Goal: Obtain resource: Download file/media

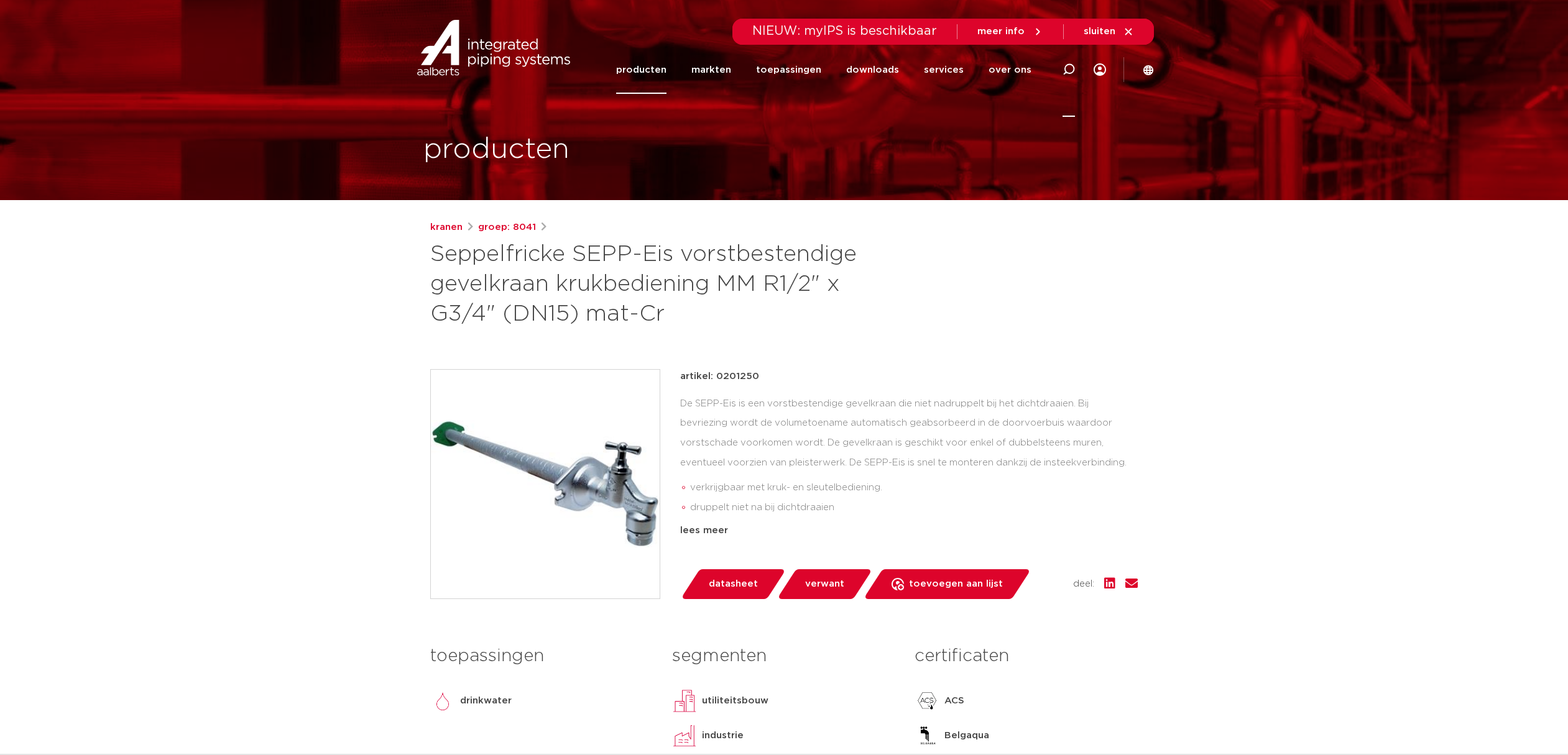
click at [1068, 67] on icon at bounding box center [1068, 69] width 13 height 13
type input "bim"
click button "Zoeken" at bounding box center [0, 0] width 0 height 0
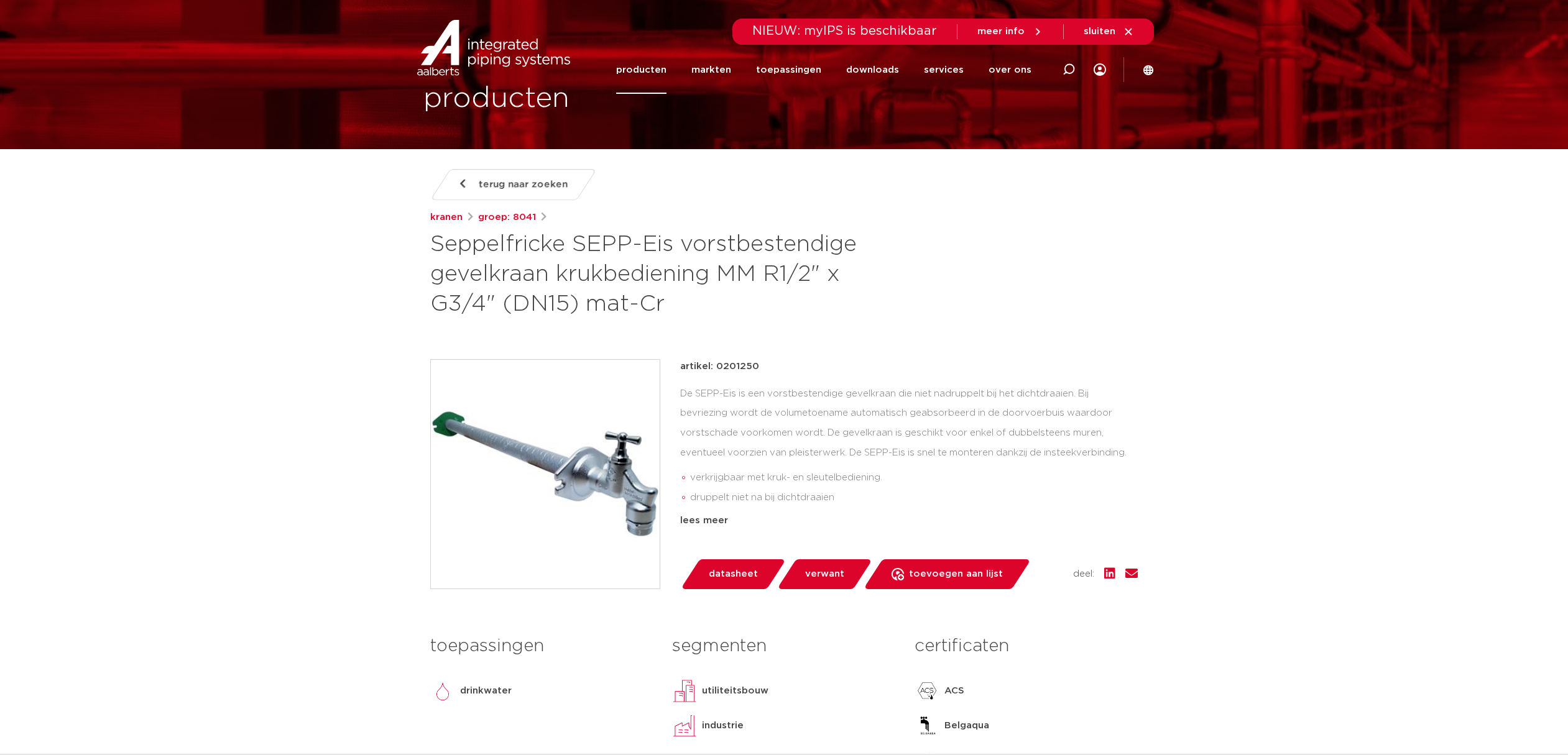
scroll to position [186, 0]
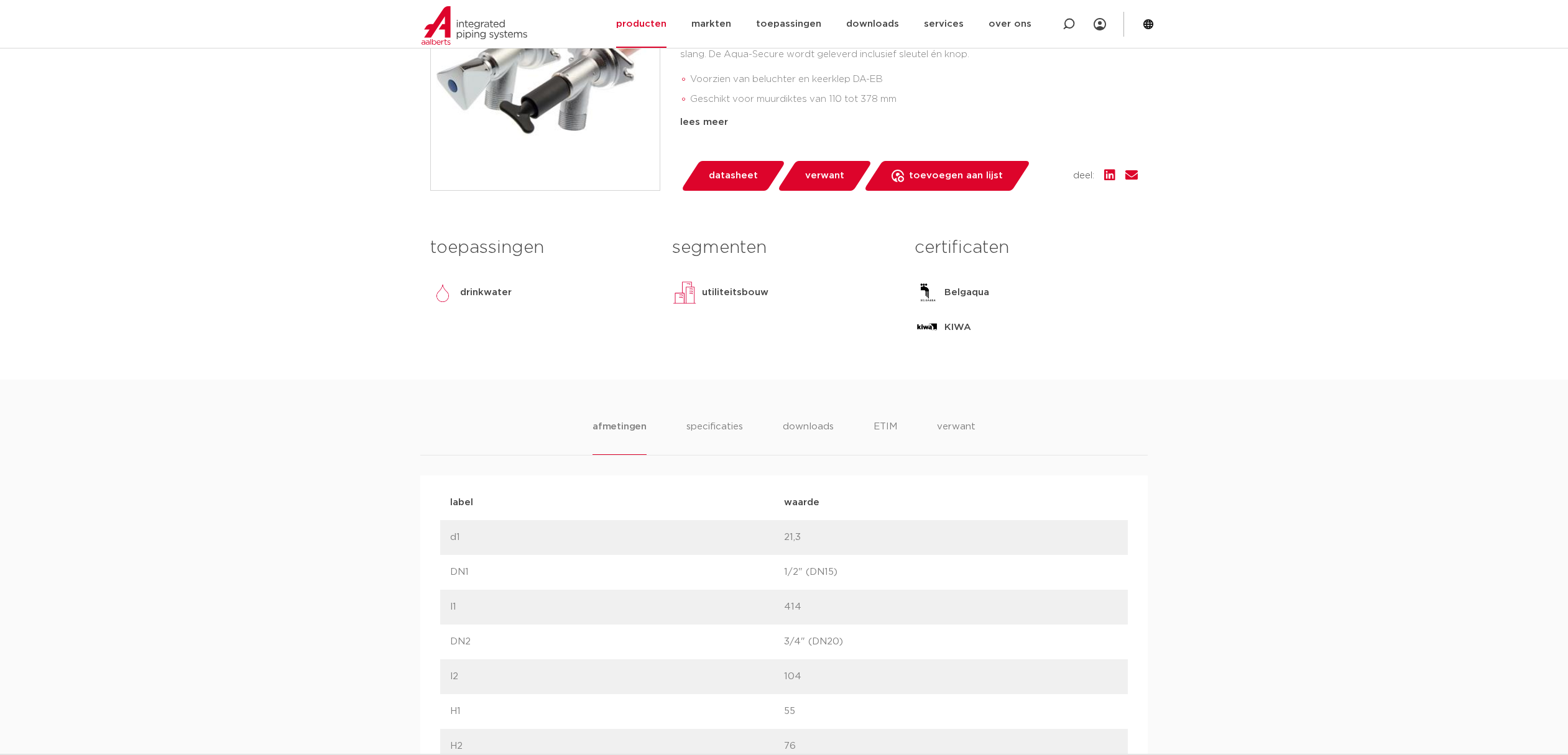
scroll to position [621, 0]
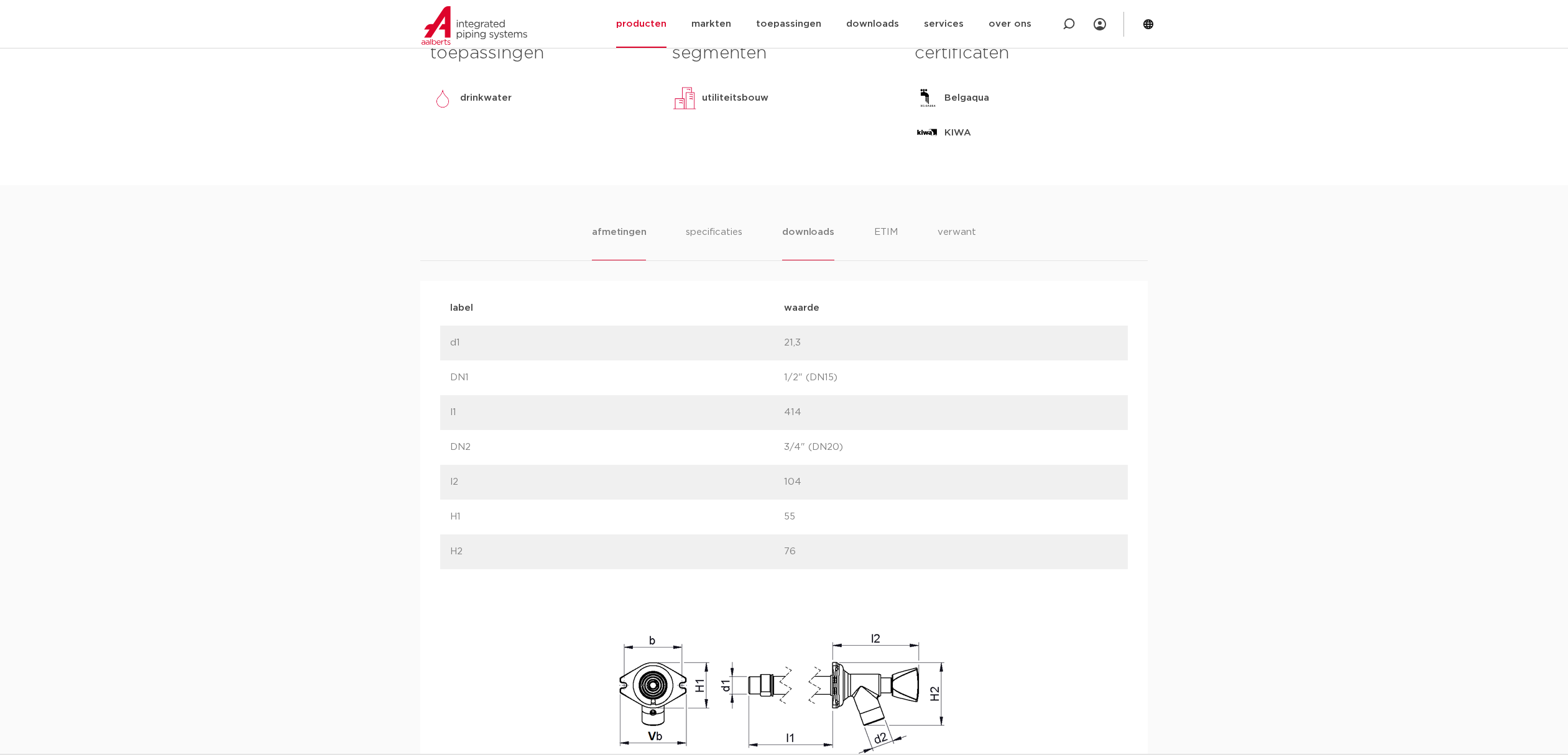
click at [793, 231] on li "downloads" at bounding box center [807, 243] width 51 height 35
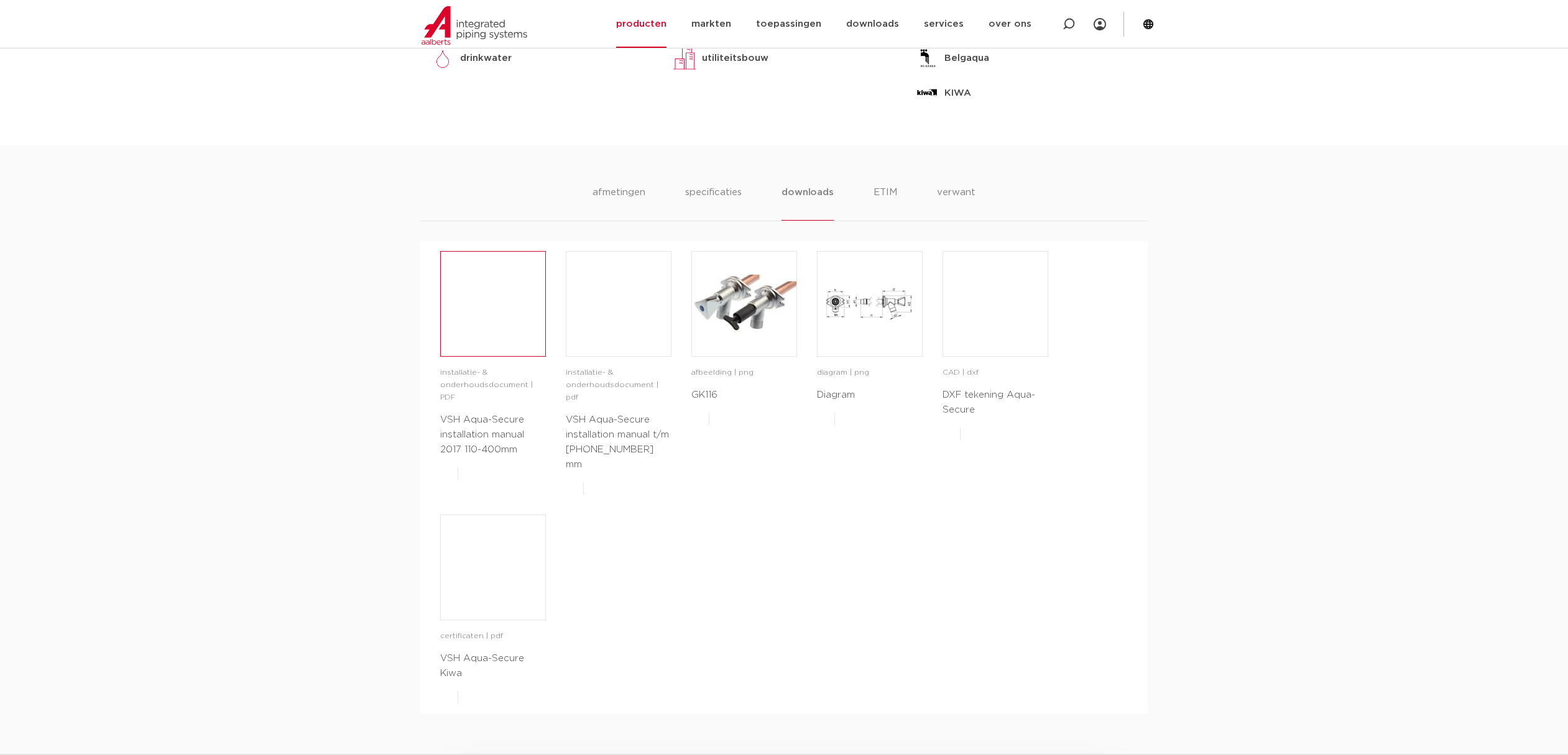
scroll to position [684, 0]
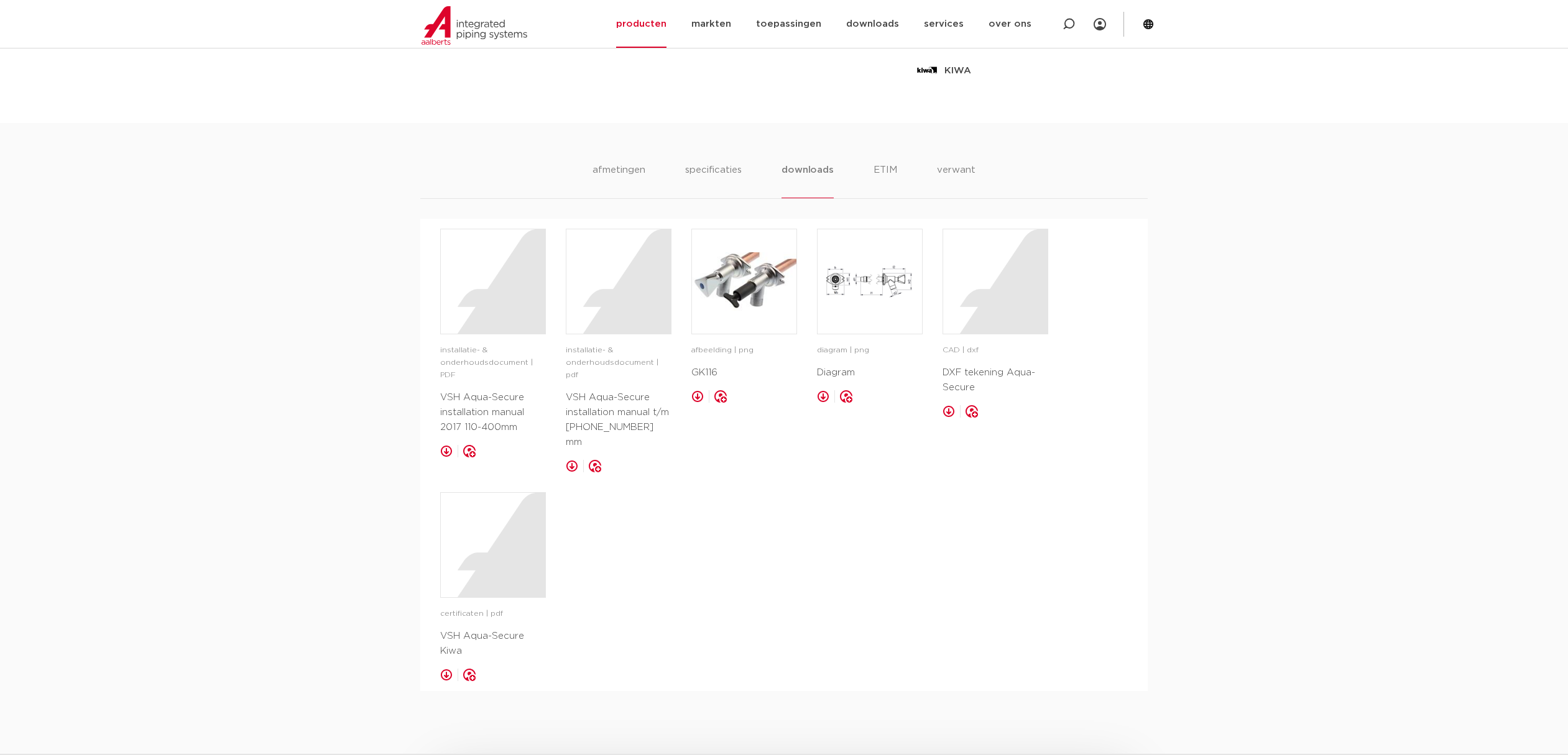
click at [950, 412] on link at bounding box center [948, 411] width 13 height 13
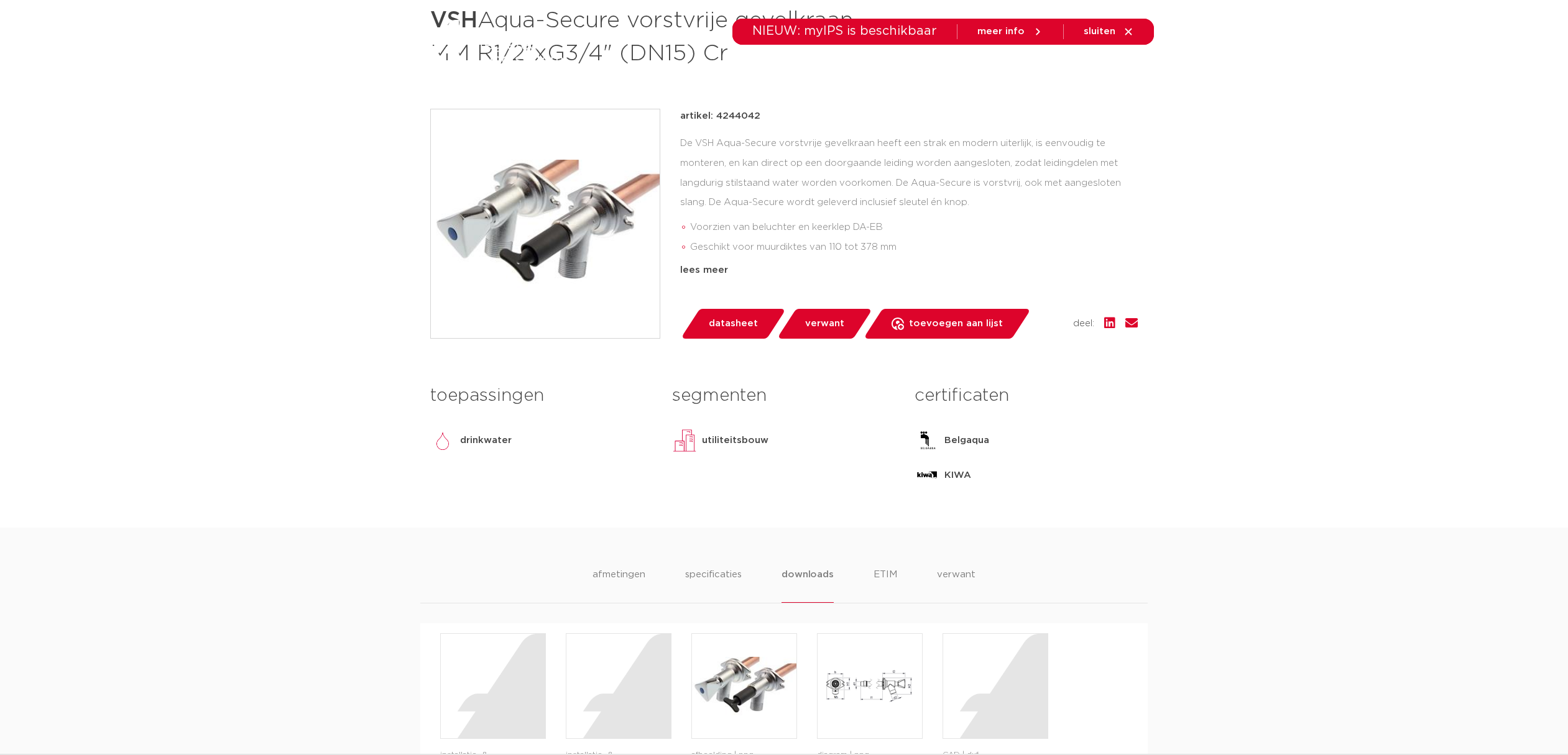
scroll to position [0, 0]
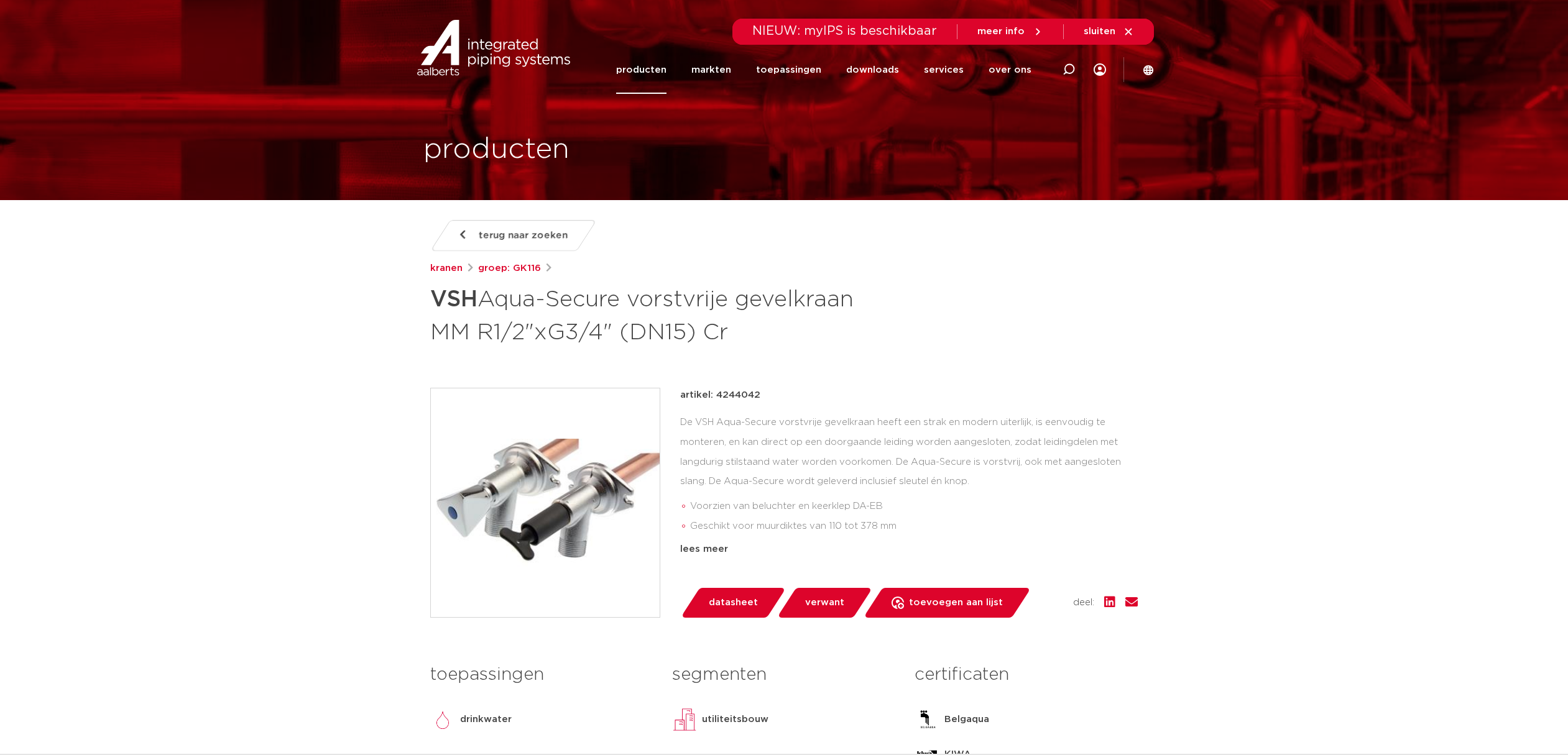
click at [1063, 67] on icon at bounding box center [1068, 69] width 13 height 13
paste input "VSH Z0000 Tapkraan Geen kleur gevonden 3026375"
drag, startPoint x: 993, startPoint y: 60, endPoint x: 983, endPoint y: 65, distance: 11.2
click at [983, 65] on input "VSH Z0000 Tapkraan Geen kleur gevonden 3026375" at bounding box center [881, 67] width 391 height 25
click at [914, 74] on input "VSH Z0000 Tapkraan Geen kleur gevonden 3026375" at bounding box center [881, 67] width 391 height 25
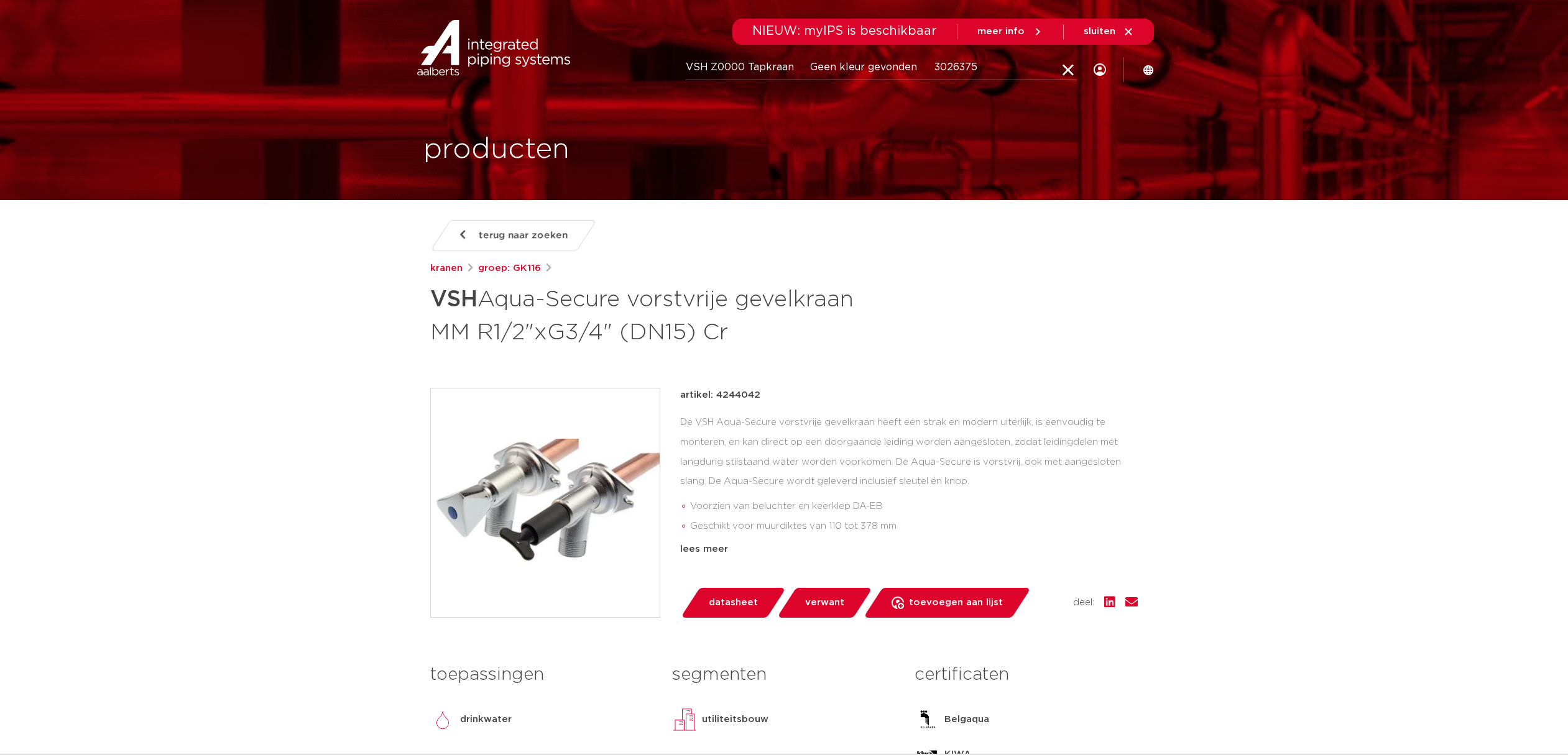
click at [914, 74] on input "VSH Z0000 Tapkraan Geen kleur gevonden 3026375" at bounding box center [881, 67] width 391 height 25
type input "VSH Z0000 Tapkraan 3026375"
click button "Zoeken" at bounding box center [0, 0] width 0 height 0
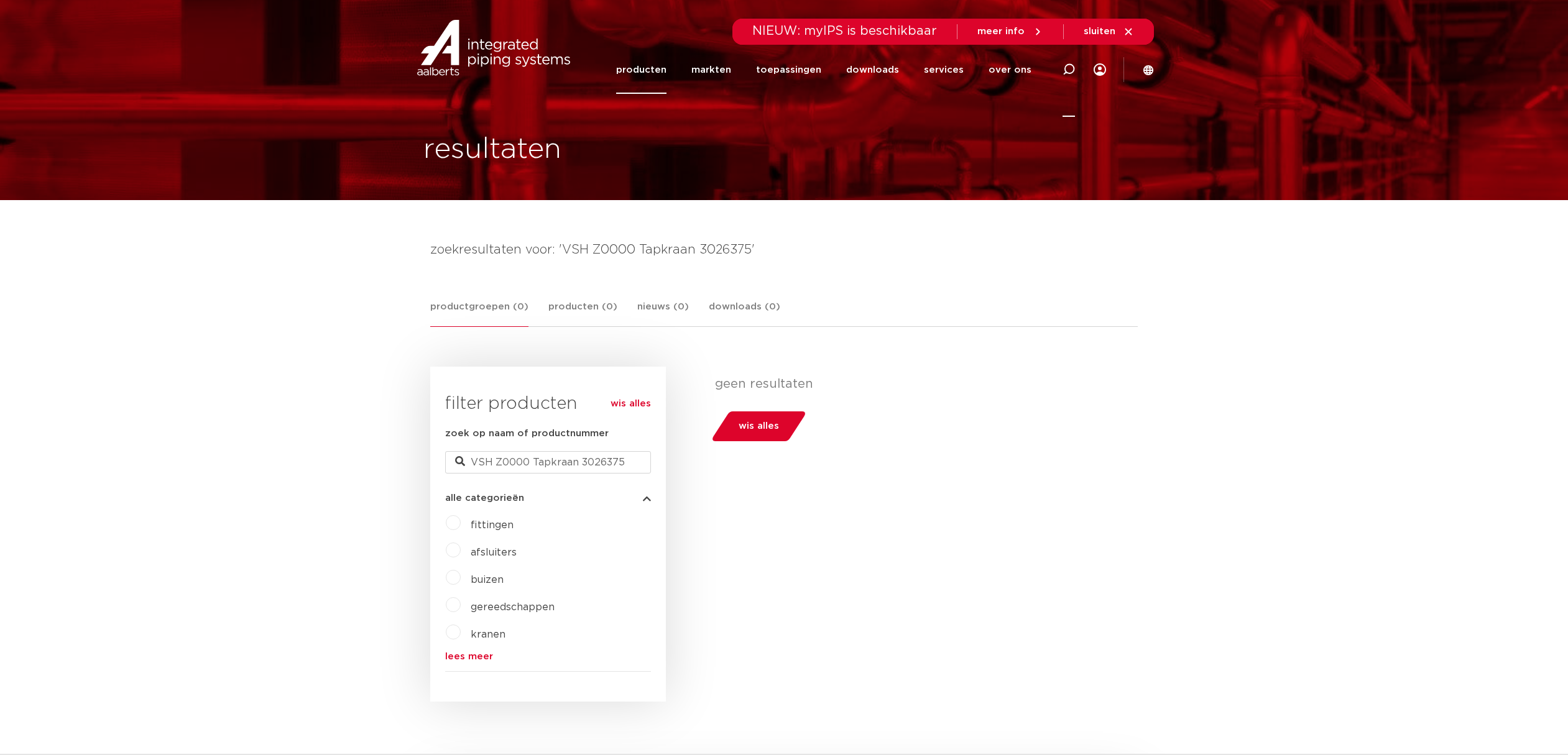
click at [1067, 73] on icon at bounding box center [1068, 69] width 13 height 13
type input "z0000"
click button "Zoeken" at bounding box center [0, 0] width 0 height 0
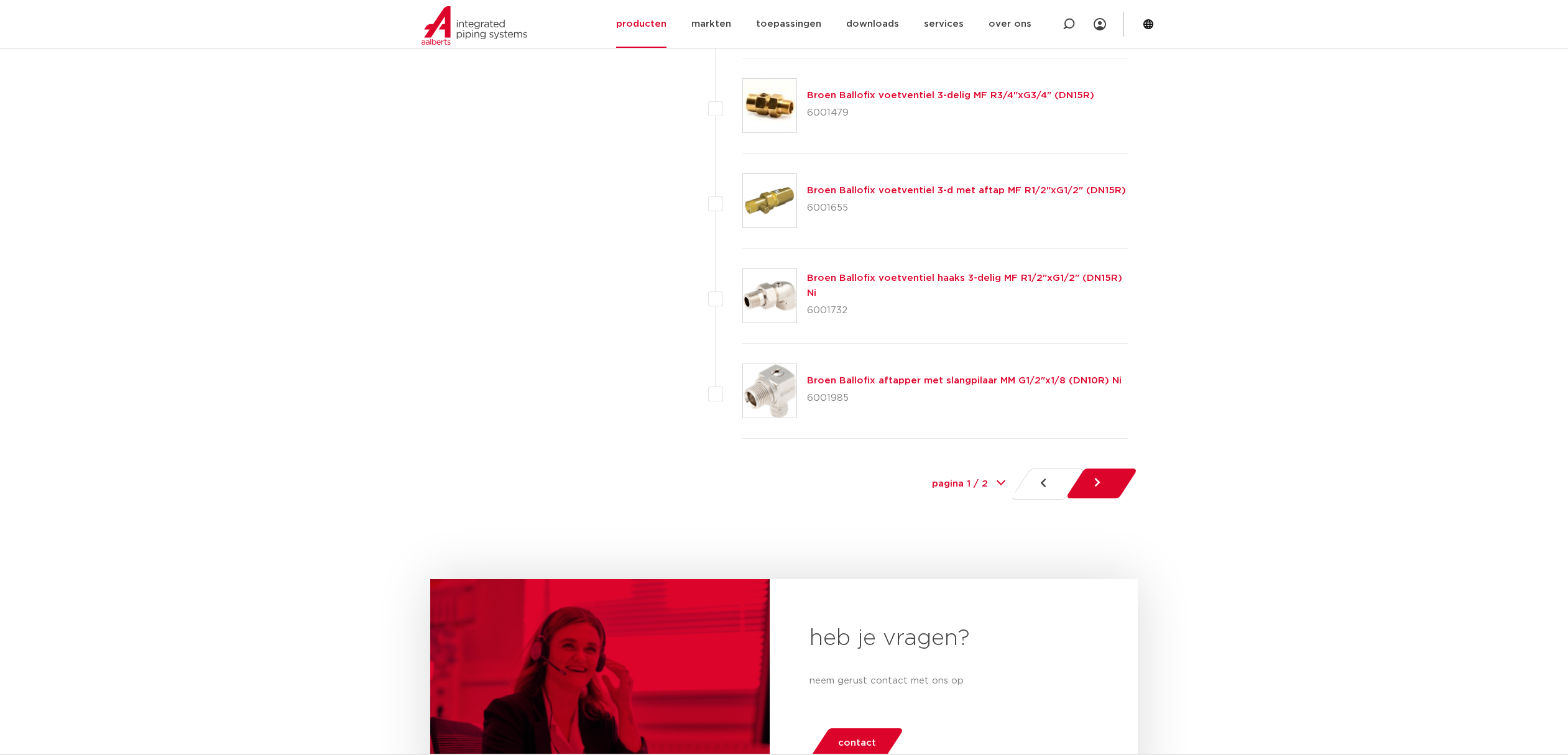
scroll to position [5841, 0]
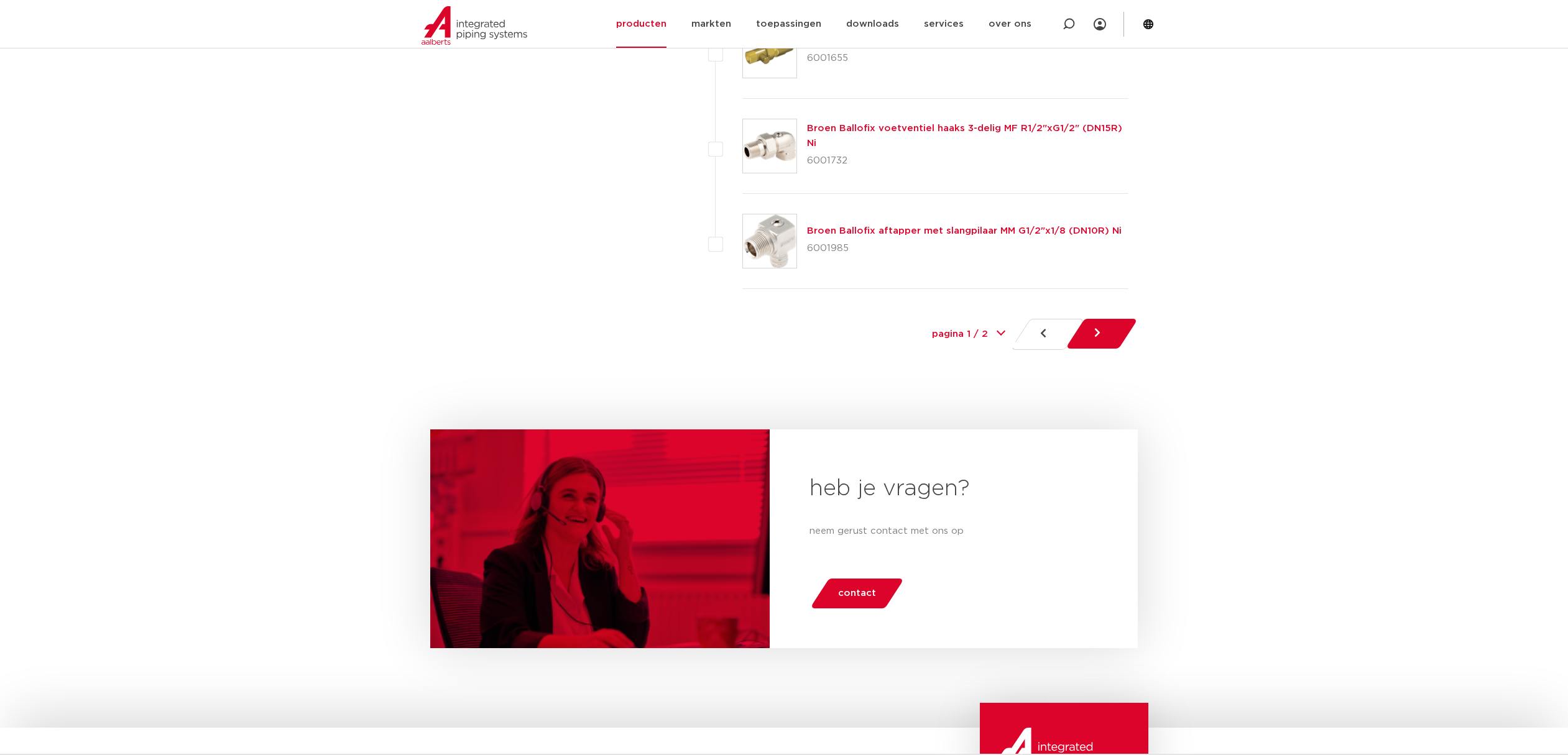
click at [1080, 319] on link at bounding box center [1101, 333] width 73 height 30
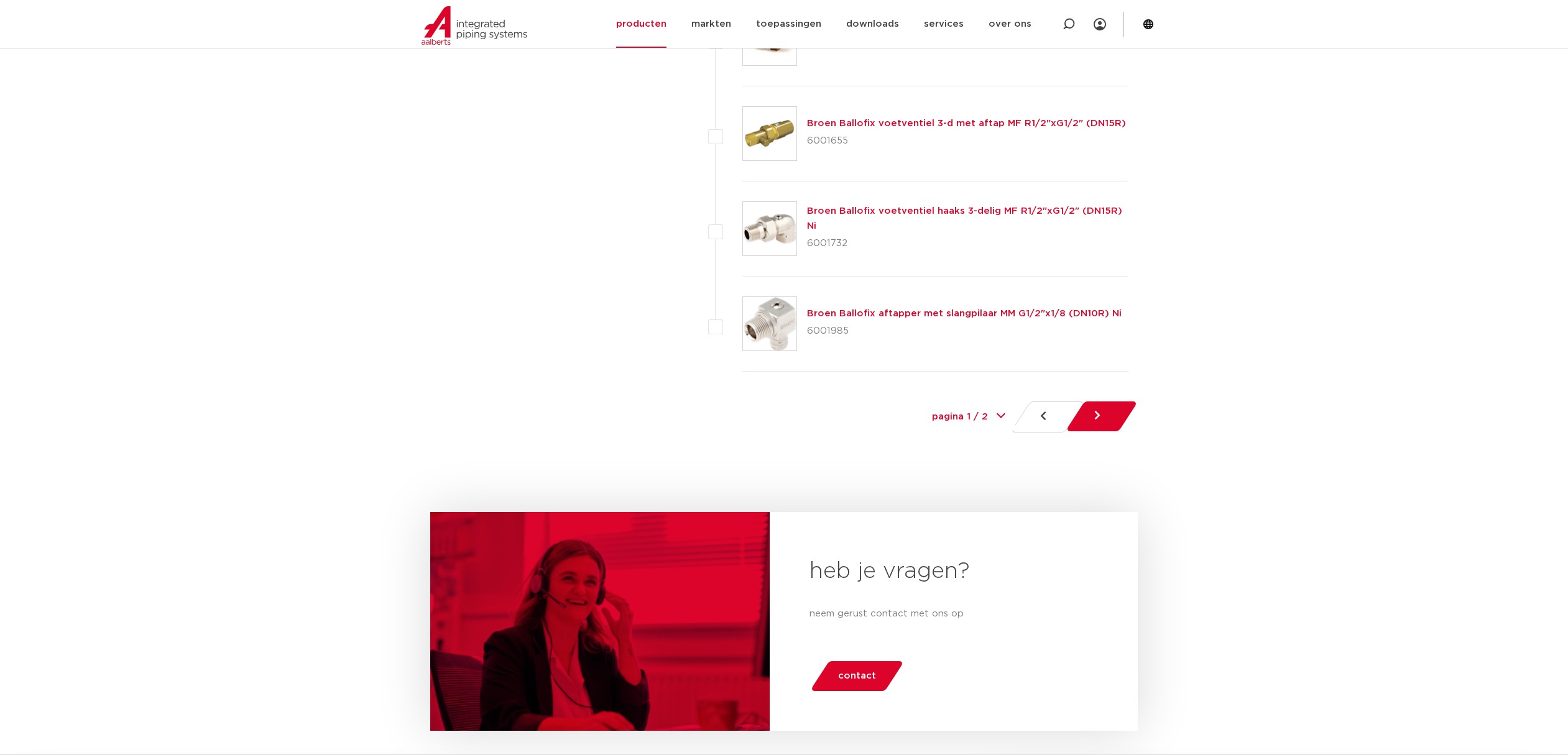
scroll to position [5882, 0]
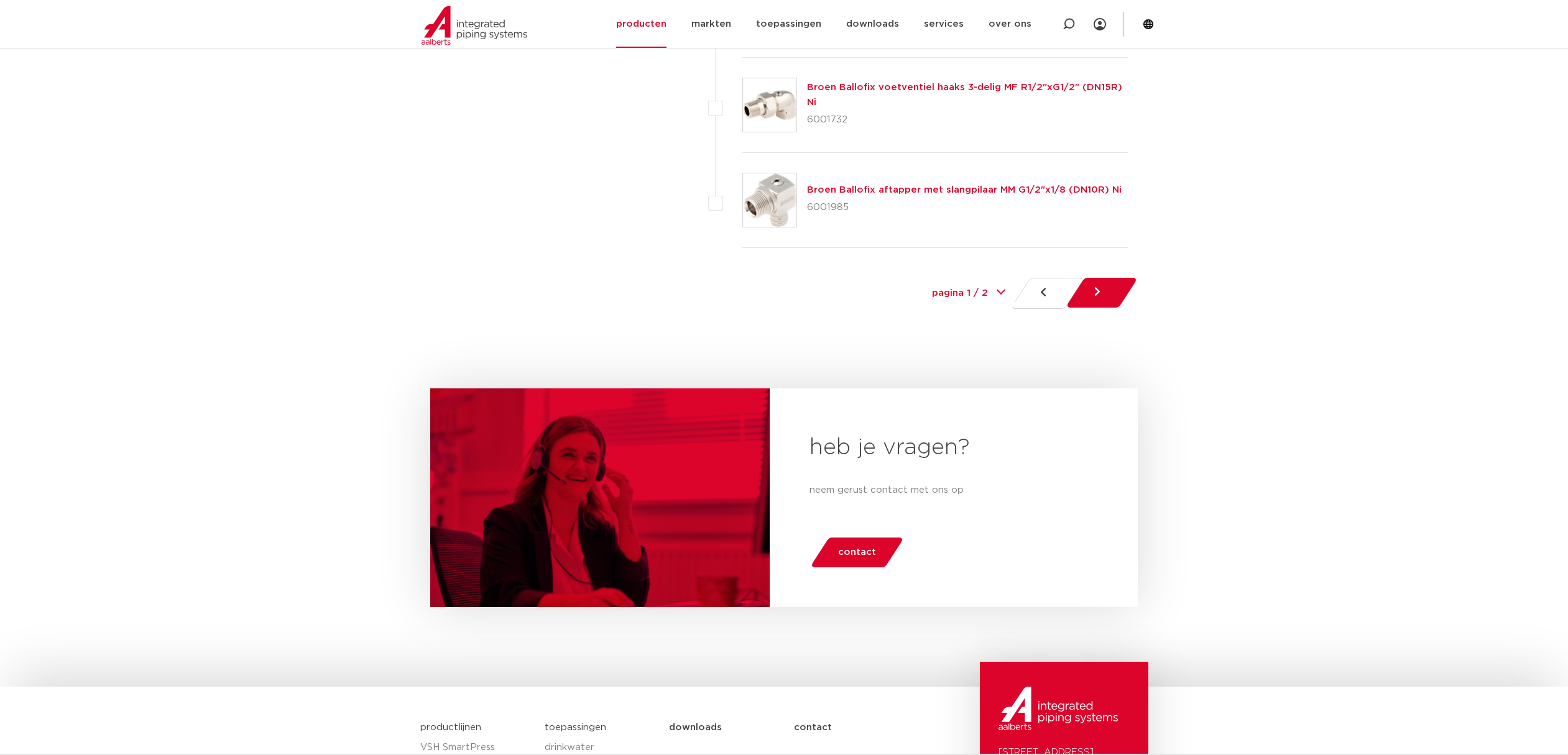
click at [1105, 278] on link at bounding box center [1101, 293] width 73 height 30
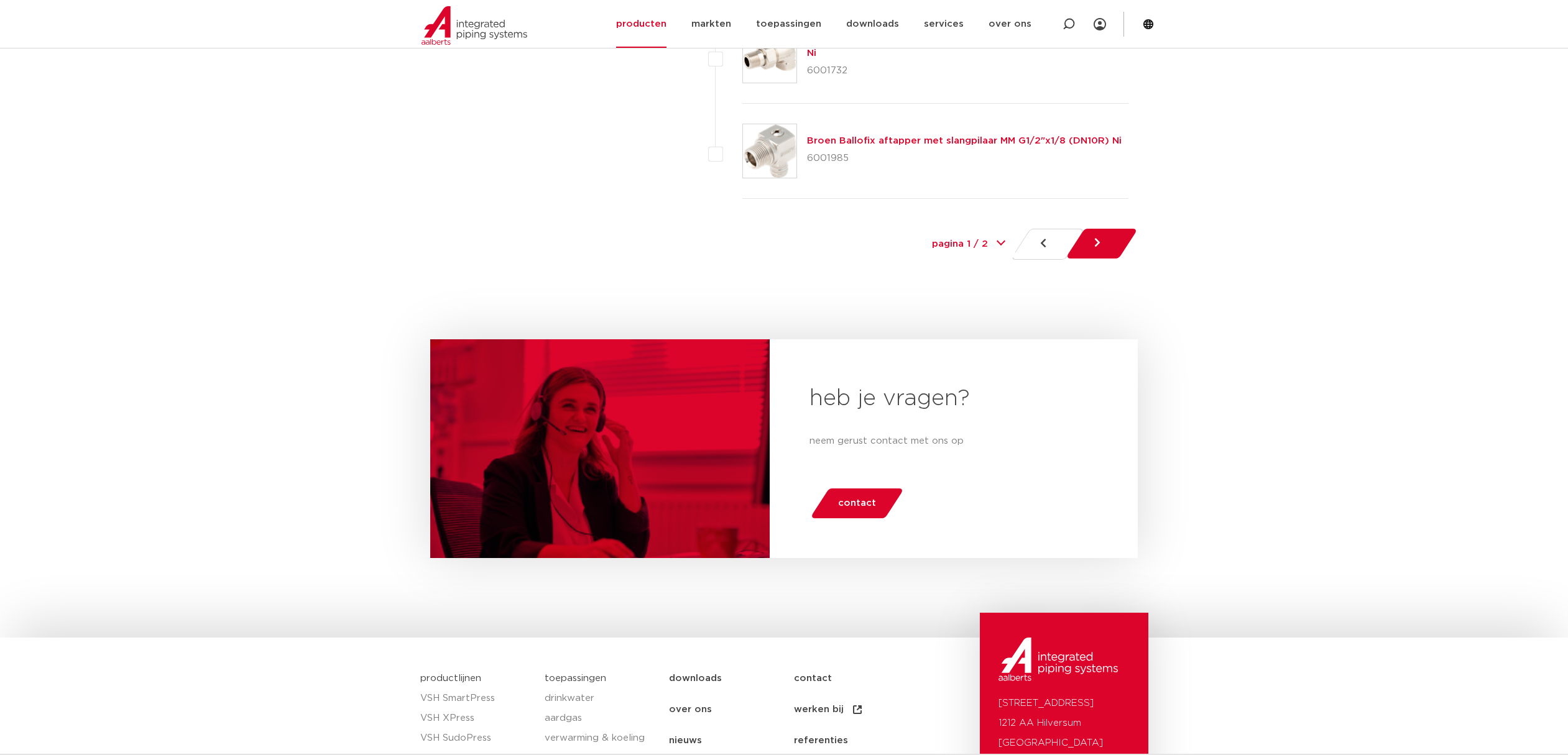
scroll to position [5944, 0]
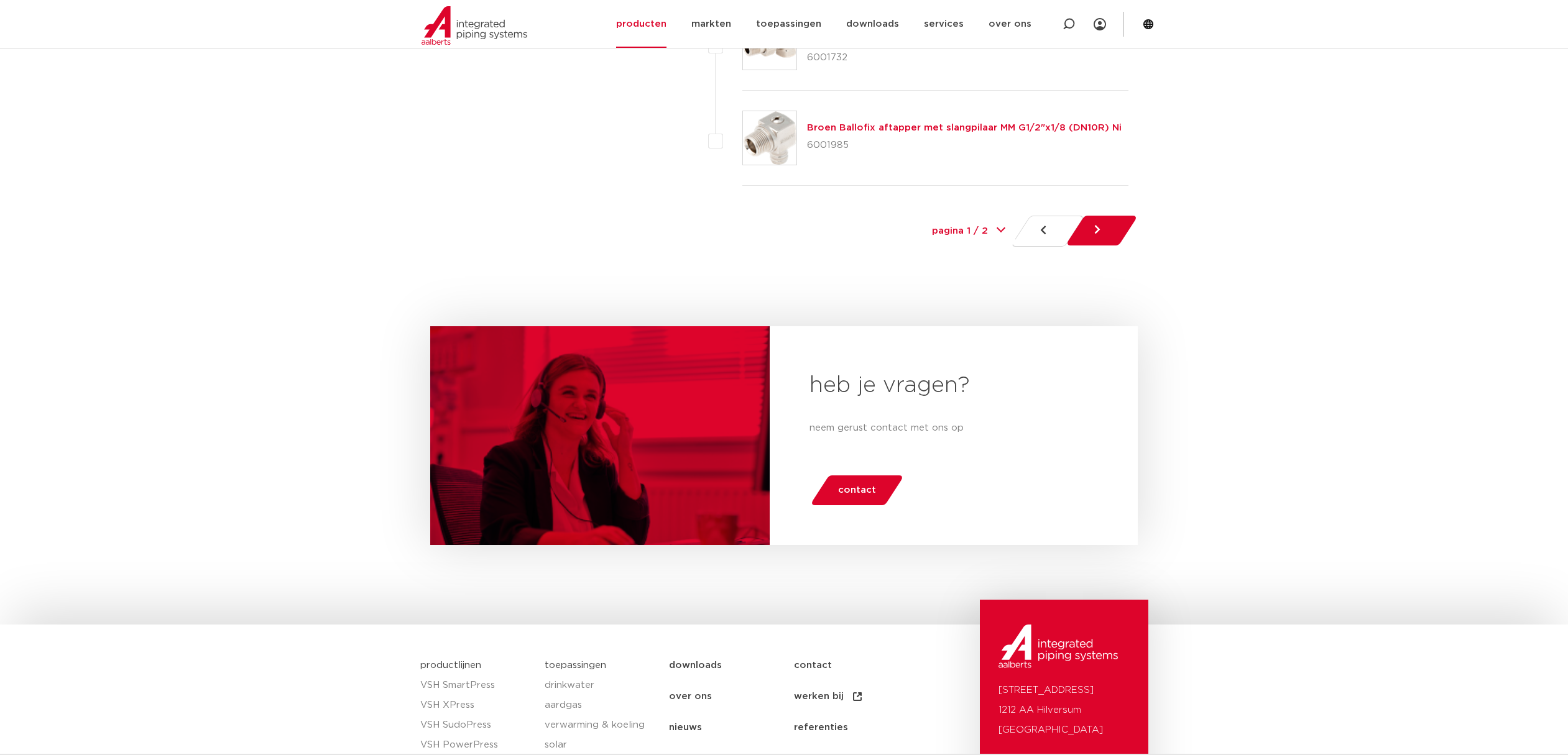
click at [1088, 216] on link at bounding box center [1101, 231] width 73 height 30
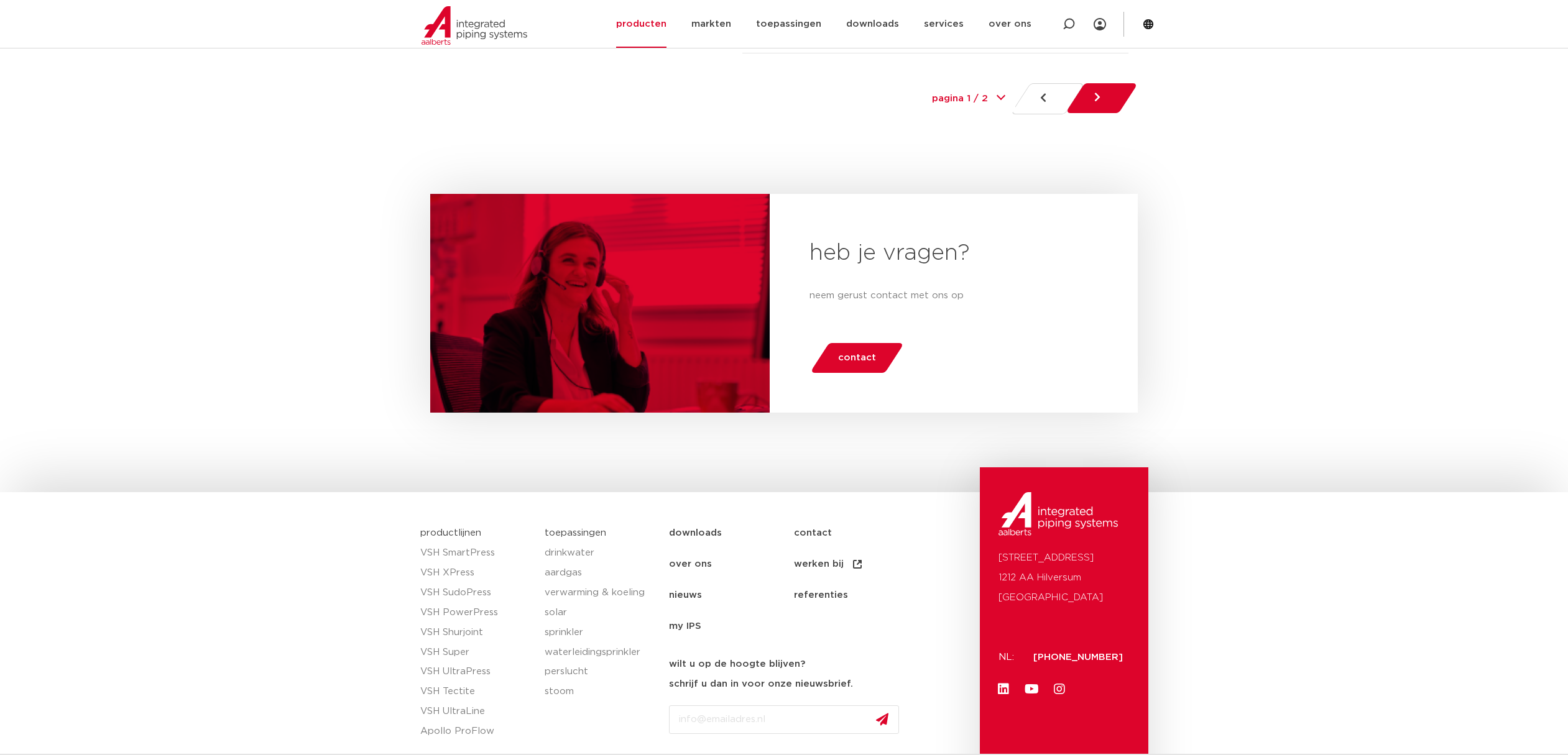
scroll to position [5944, 0]
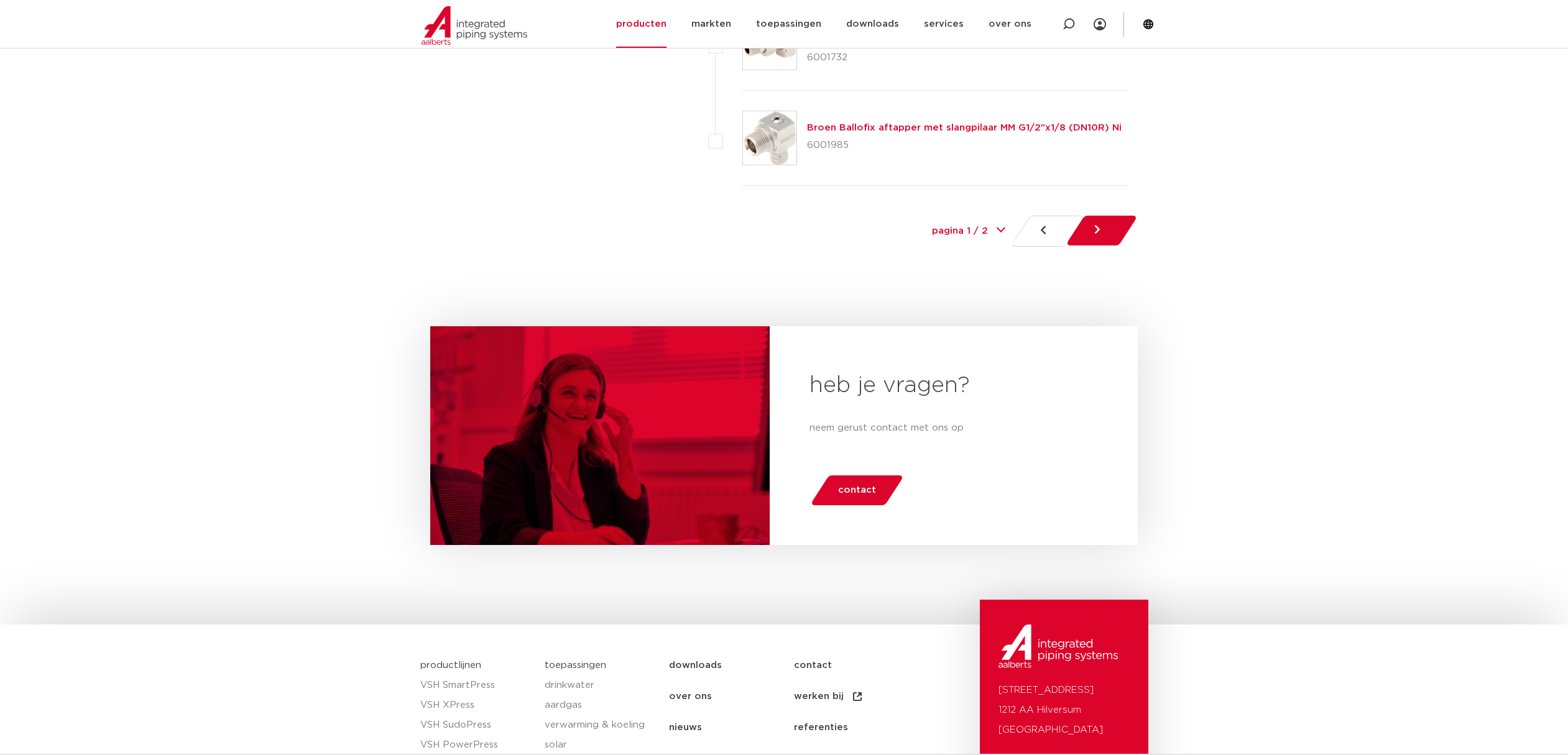
click at [999, 217] on div "pagina 1 / 2 1 2" at bounding box center [968, 231] width 94 height 28
click at [989, 217] on select "pagina 1 / 2 1 2" at bounding box center [968, 231] width 94 height 28
select select "2"
click at [922, 217] on select "pagina 1 / 2 1 2" at bounding box center [968, 231] width 94 height 28
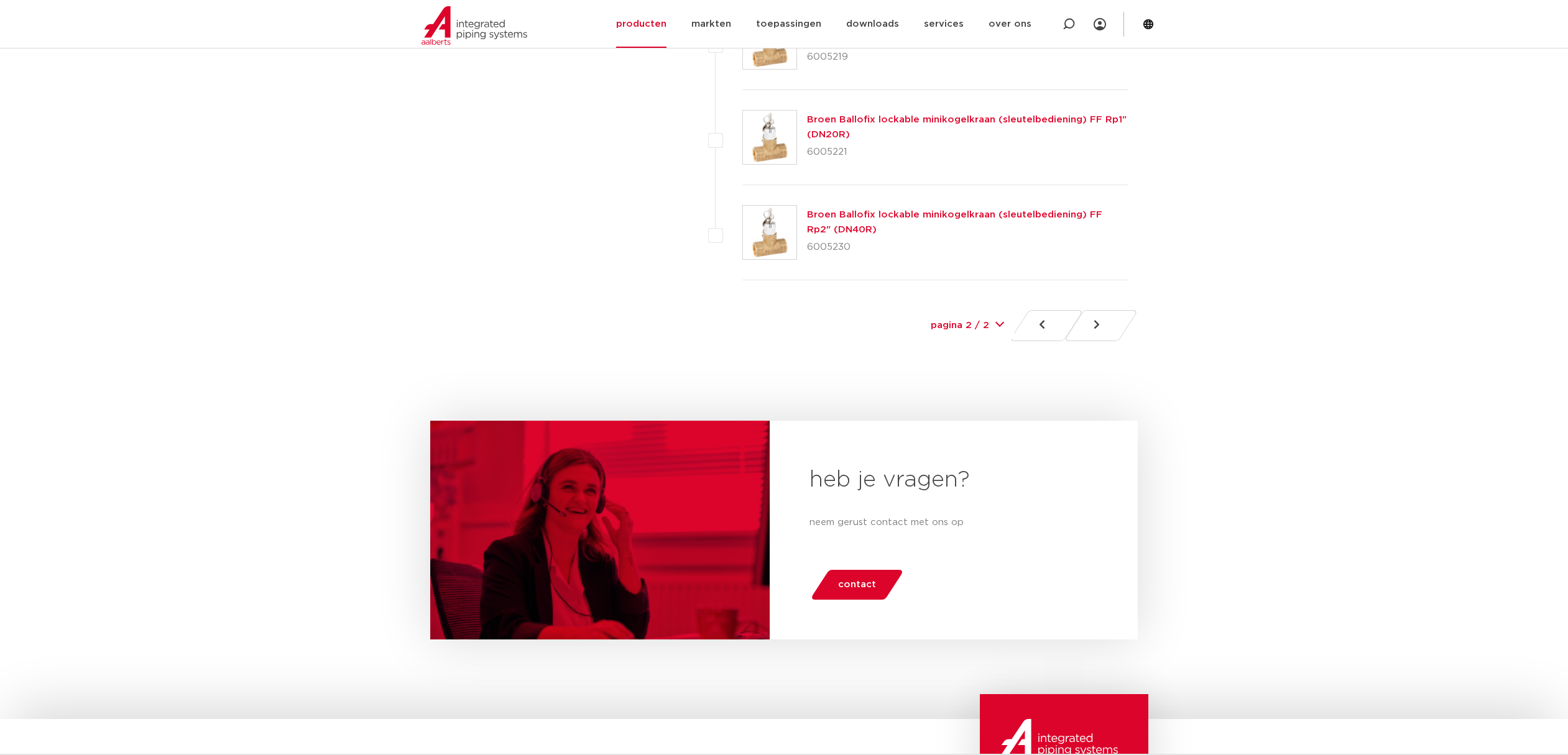
scroll to position [870, 0]
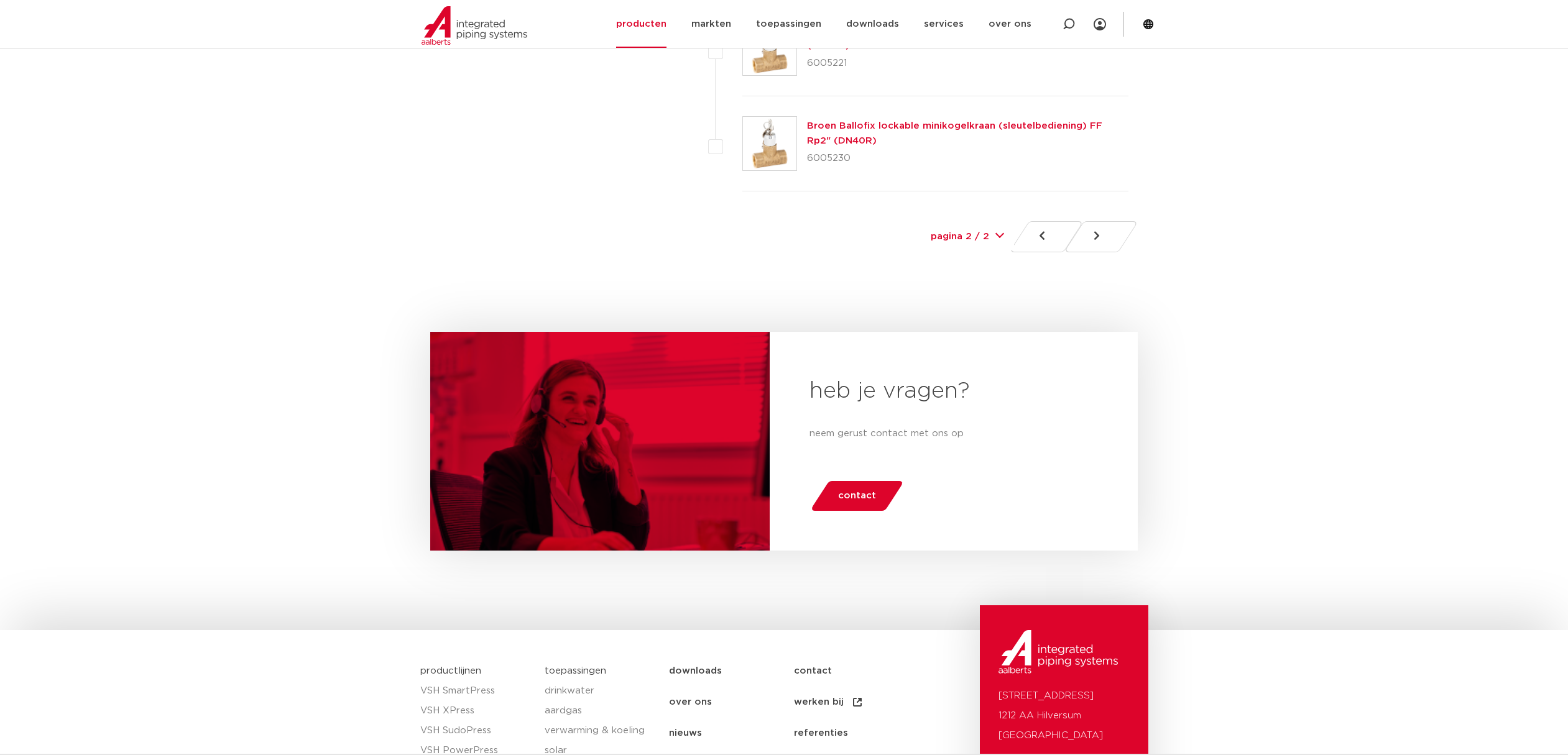
click at [1035, 235] on link at bounding box center [1046, 237] width 75 height 31
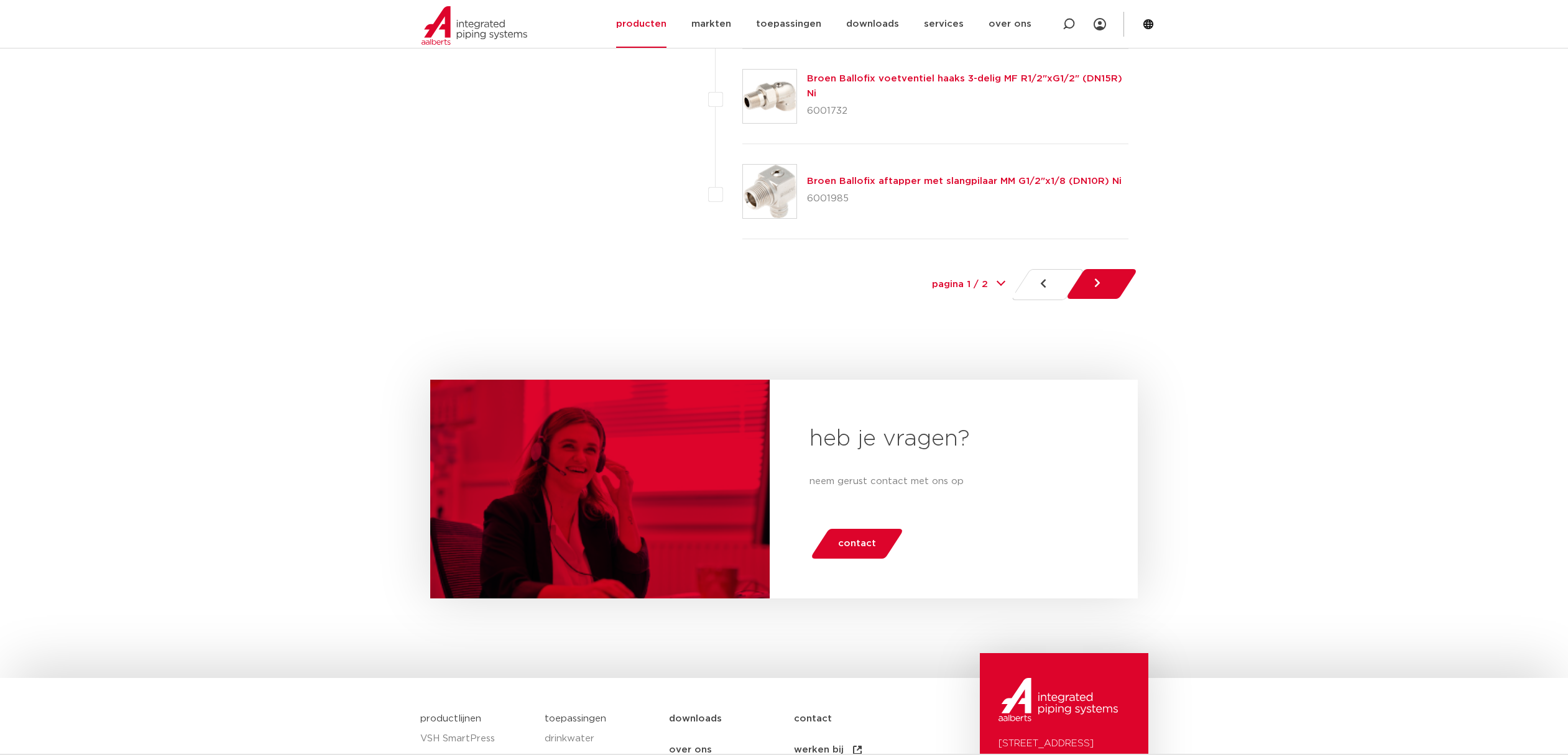
scroll to position [6077, 0]
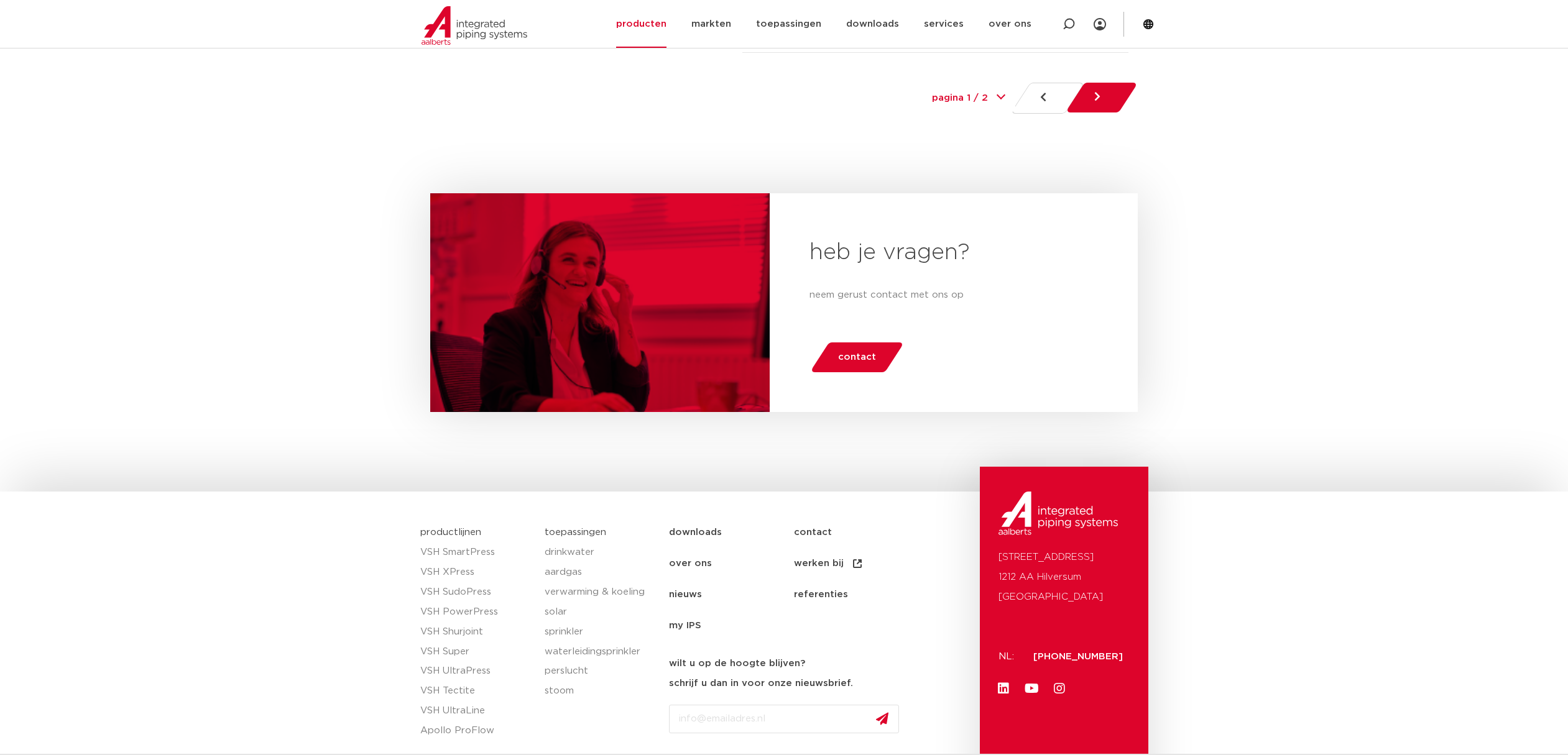
click at [994, 84] on select "pagina 1 / 2 1 2" at bounding box center [968, 98] width 94 height 28
select select "1"
click at [922, 84] on select "pagina 1 / 2 1 2" at bounding box center [968, 98] width 94 height 28
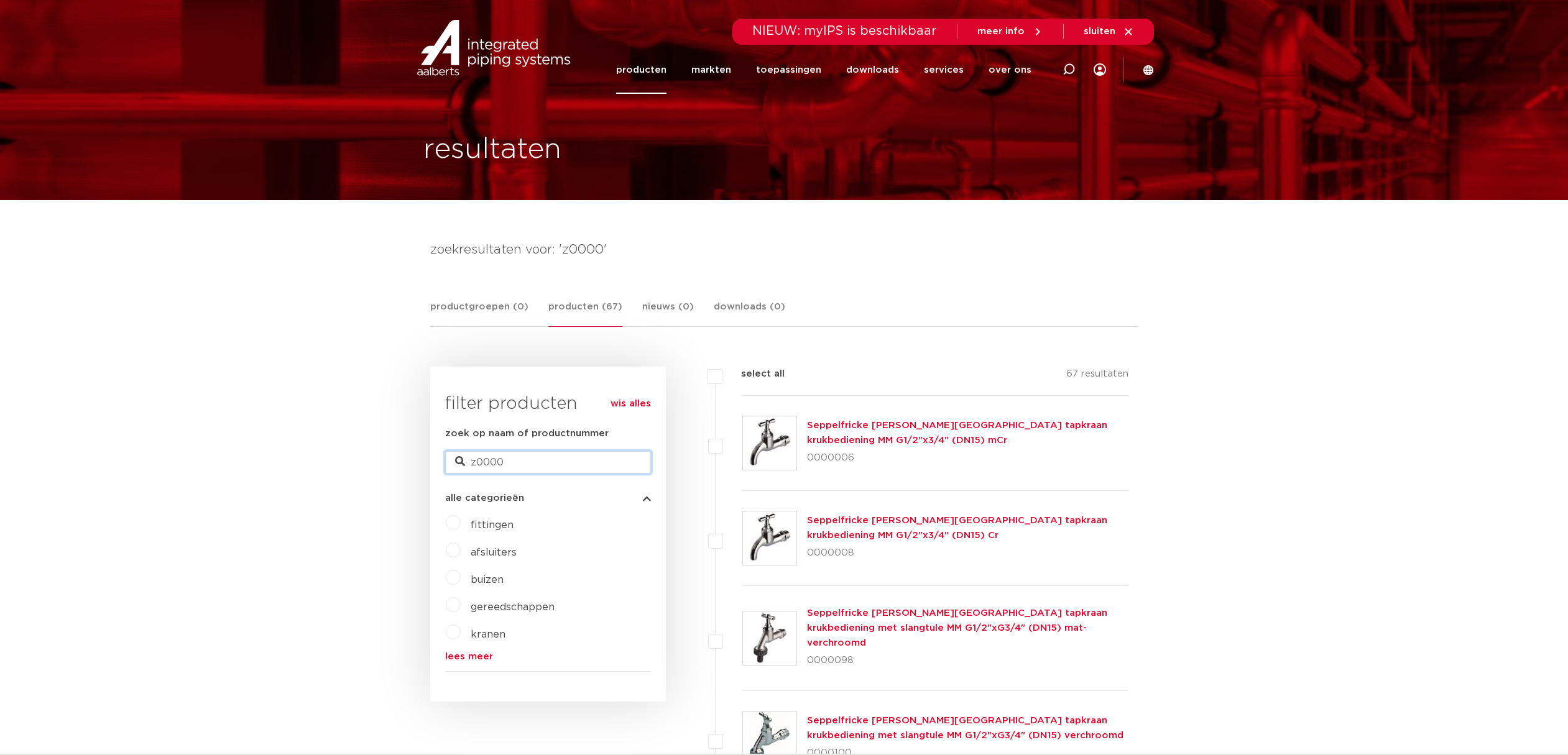
drag, startPoint x: 417, startPoint y: 472, endPoint x: 367, endPoint y: 476, distance: 50.2
type input "tapkraan"
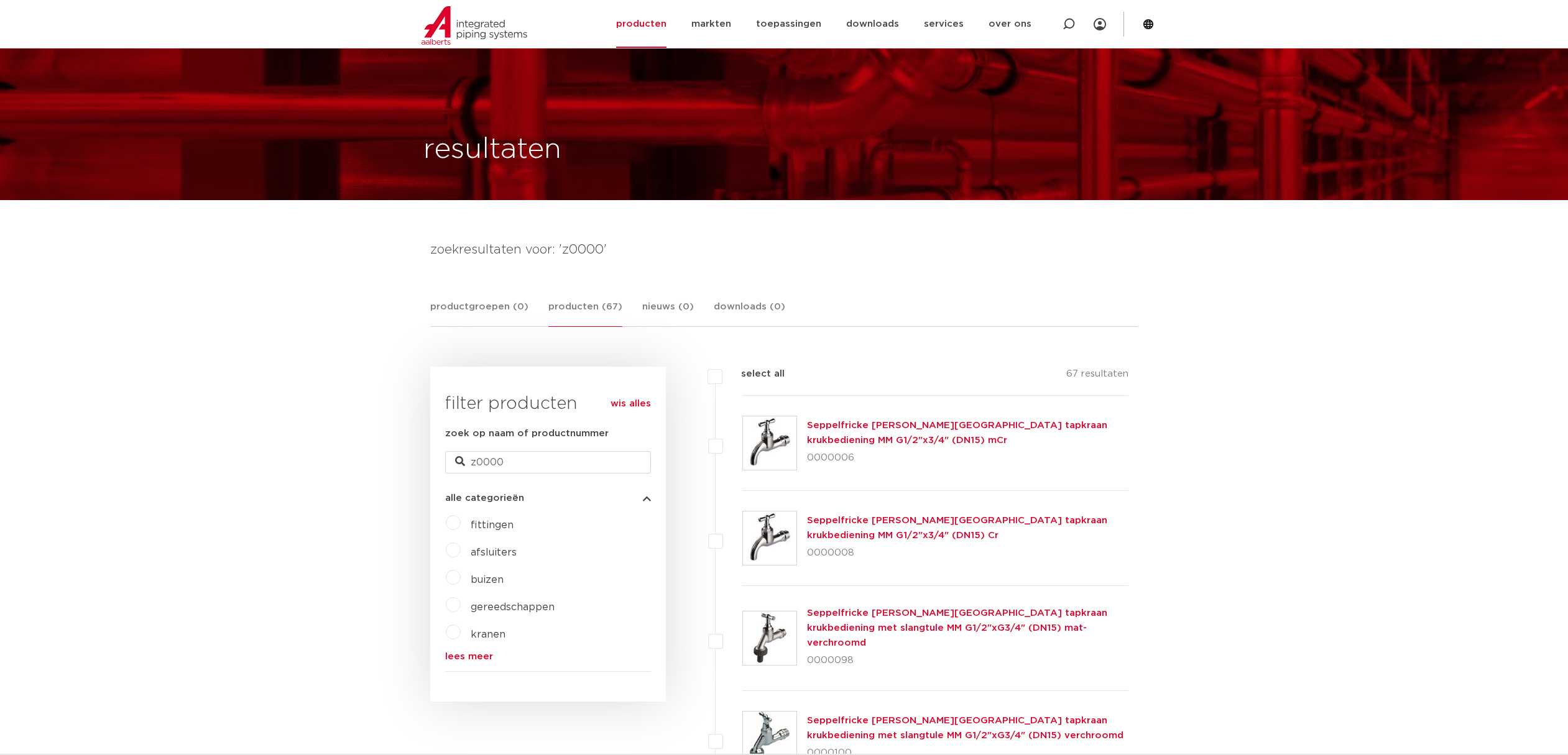
select select "1"
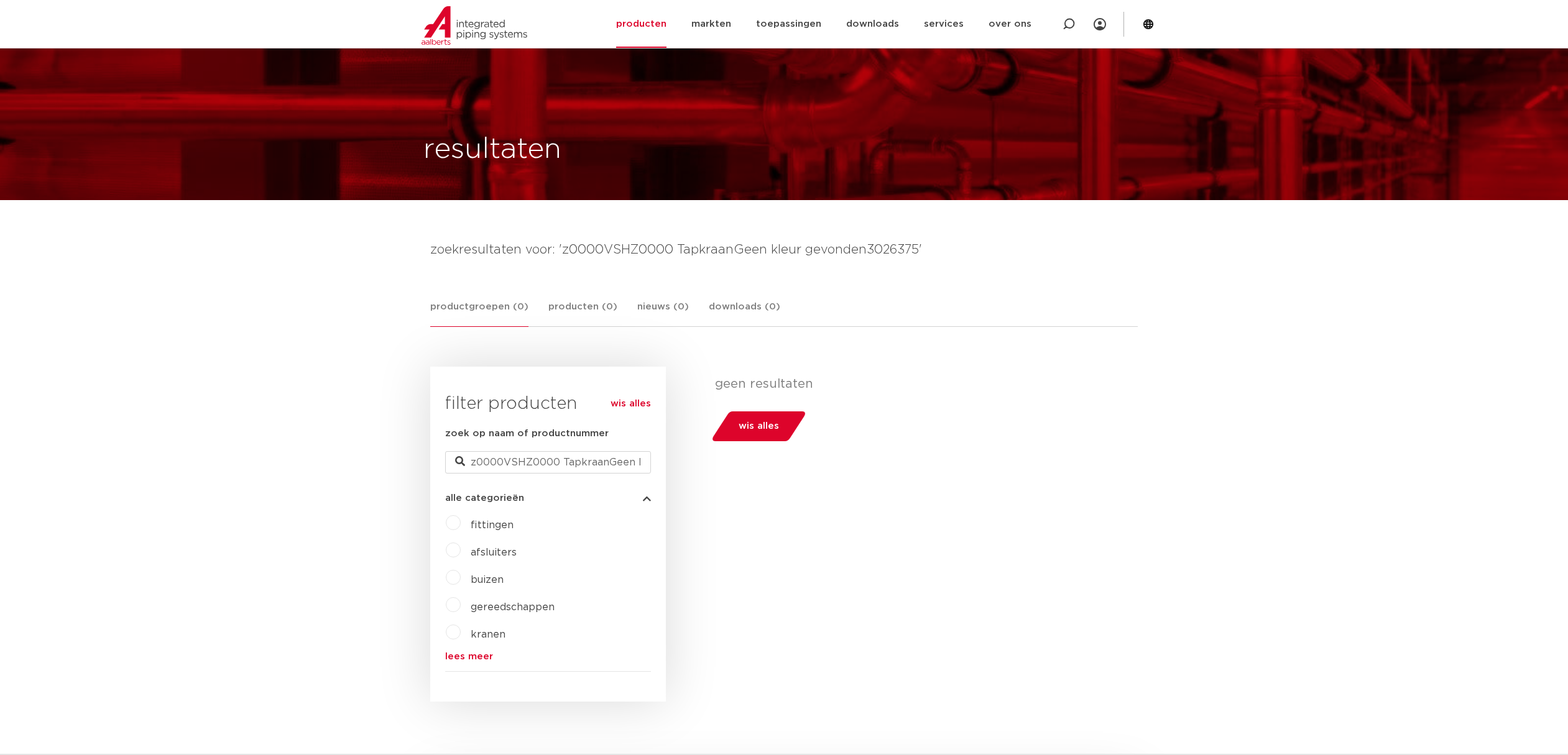
scroll to position [671, 0]
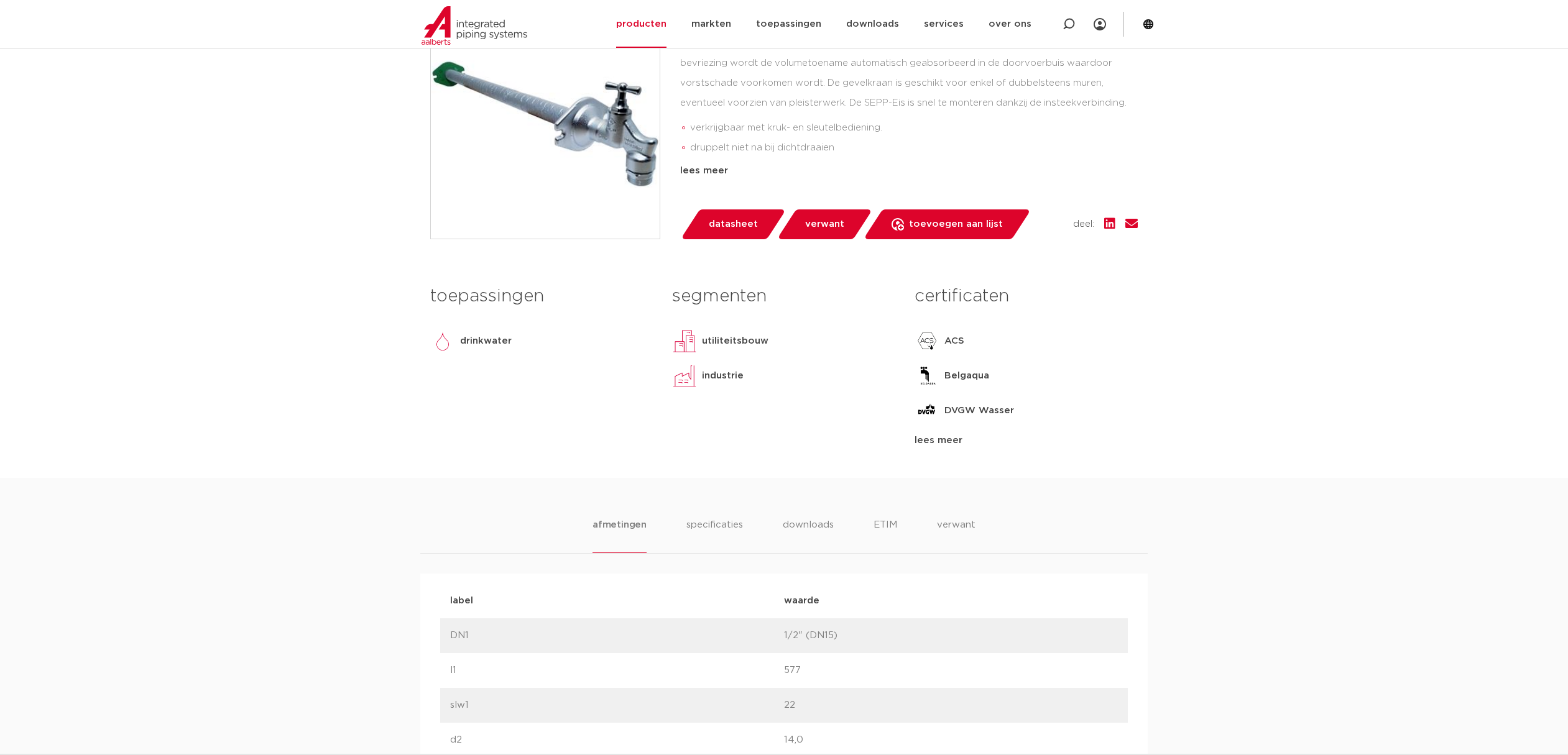
scroll to position [497, 0]
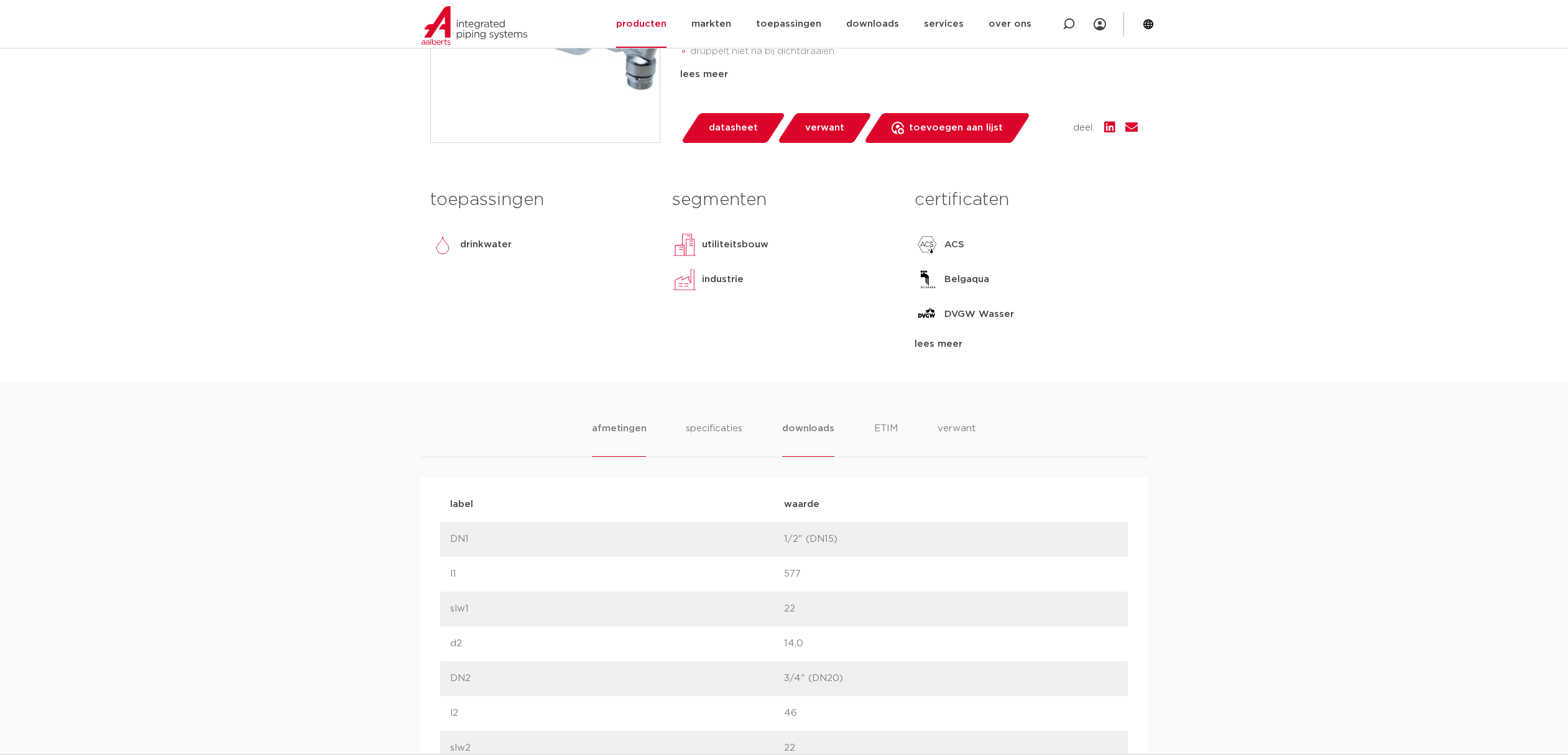
click at [797, 428] on li "downloads" at bounding box center [807, 439] width 51 height 35
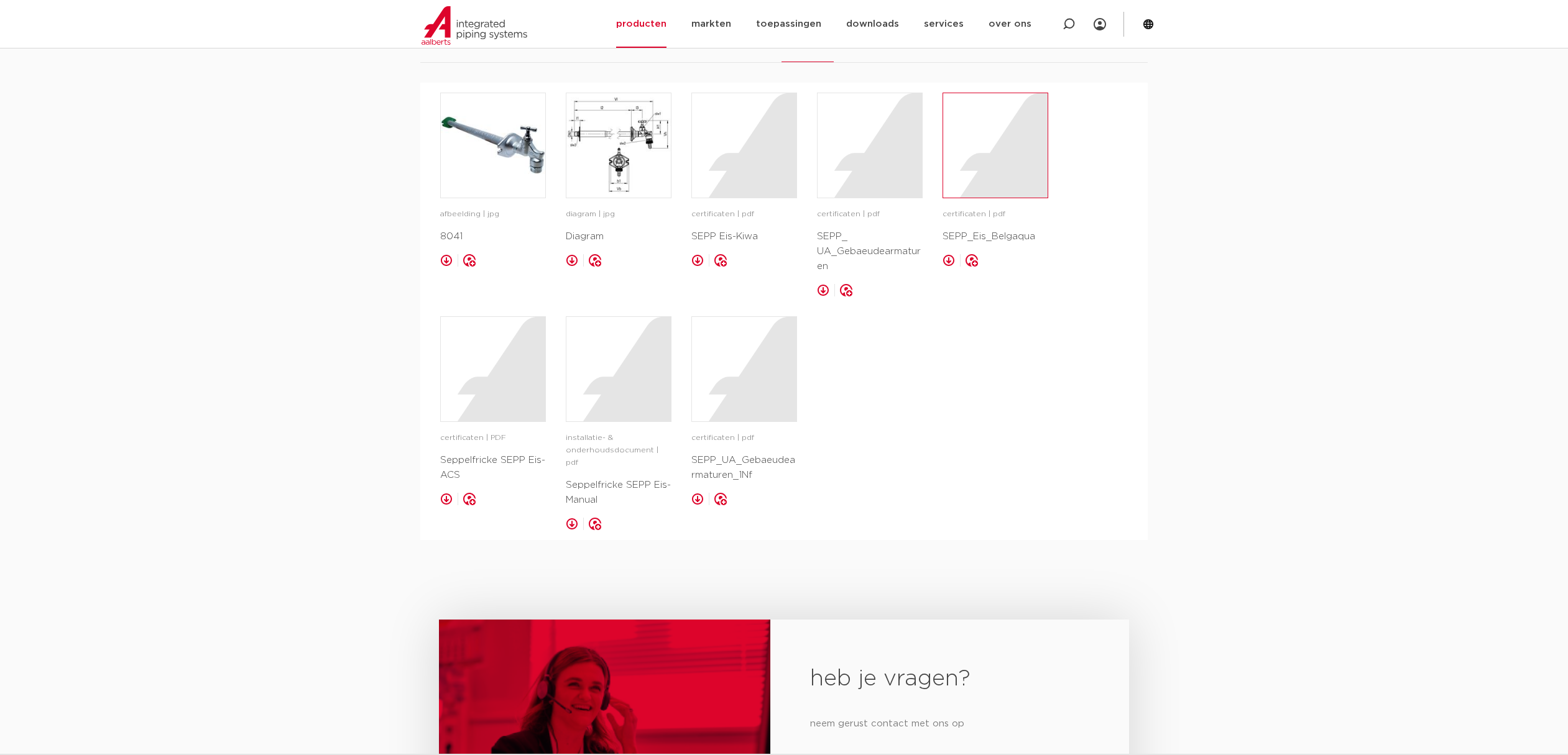
scroll to position [870, 0]
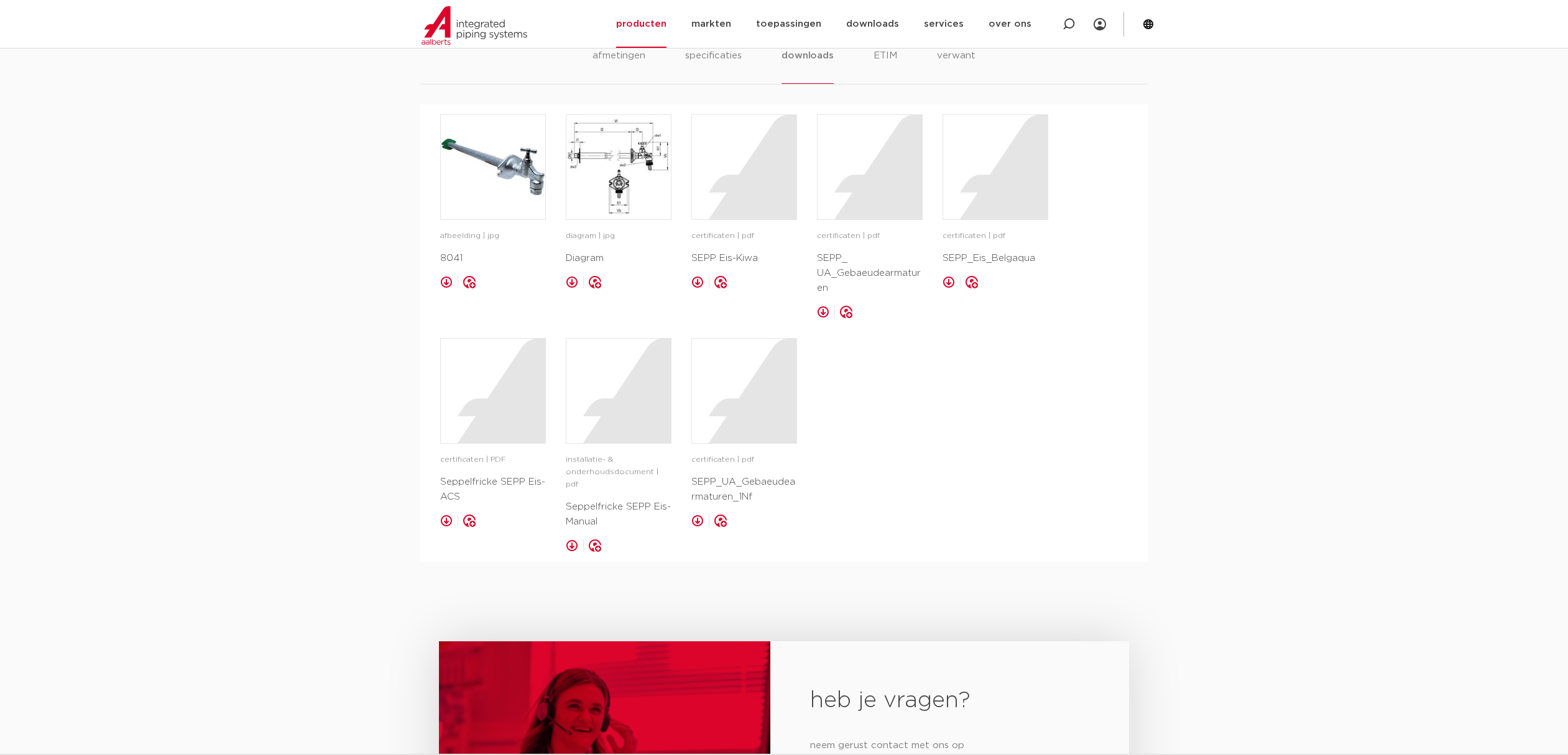
click at [1240, 353] on div "afmetingen specificaties downloads ETIM verwant [GEOGRAPHIC_DATA] specificaties…" at bounding box center [784, 285] width 1568 height 553
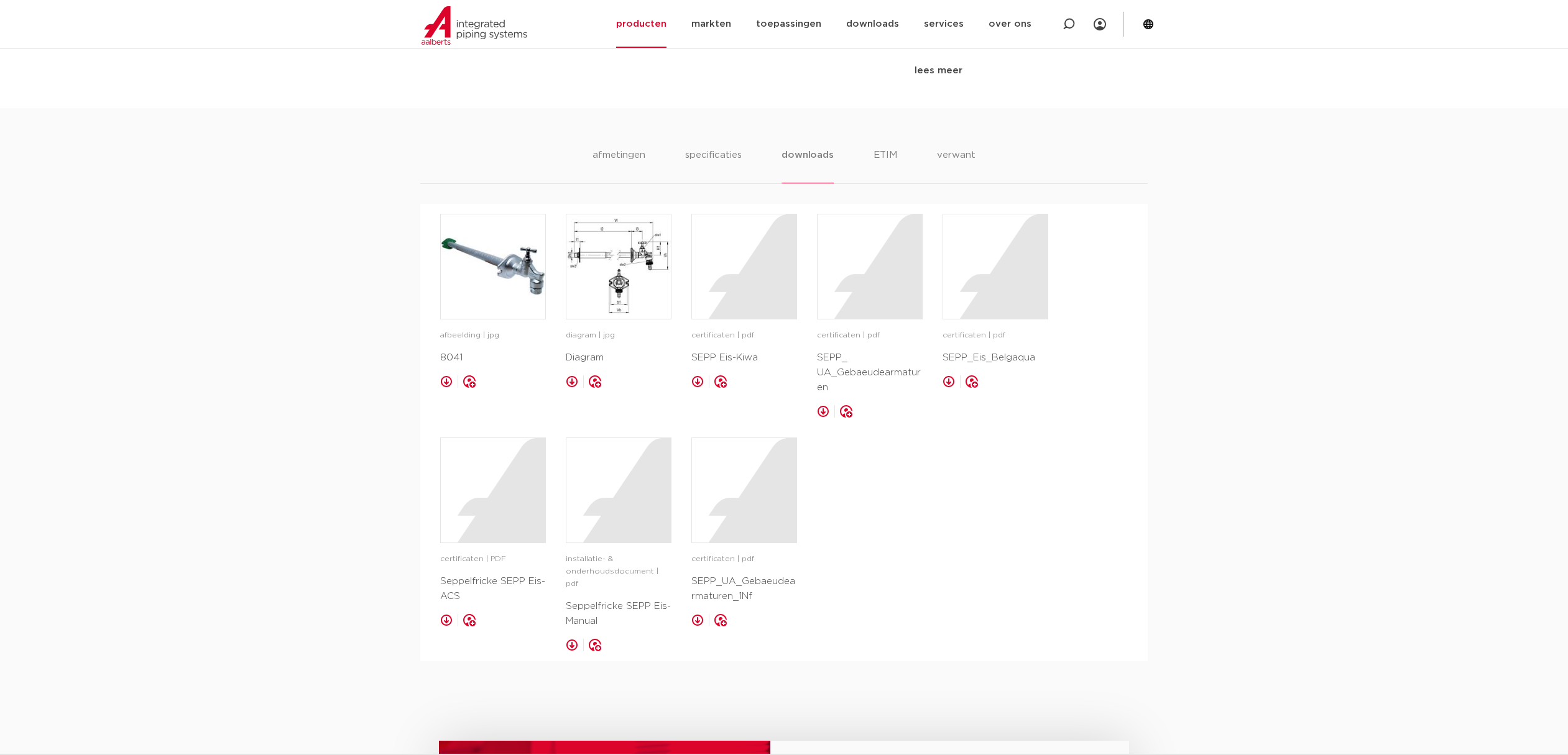
scroll to position [684, 0]
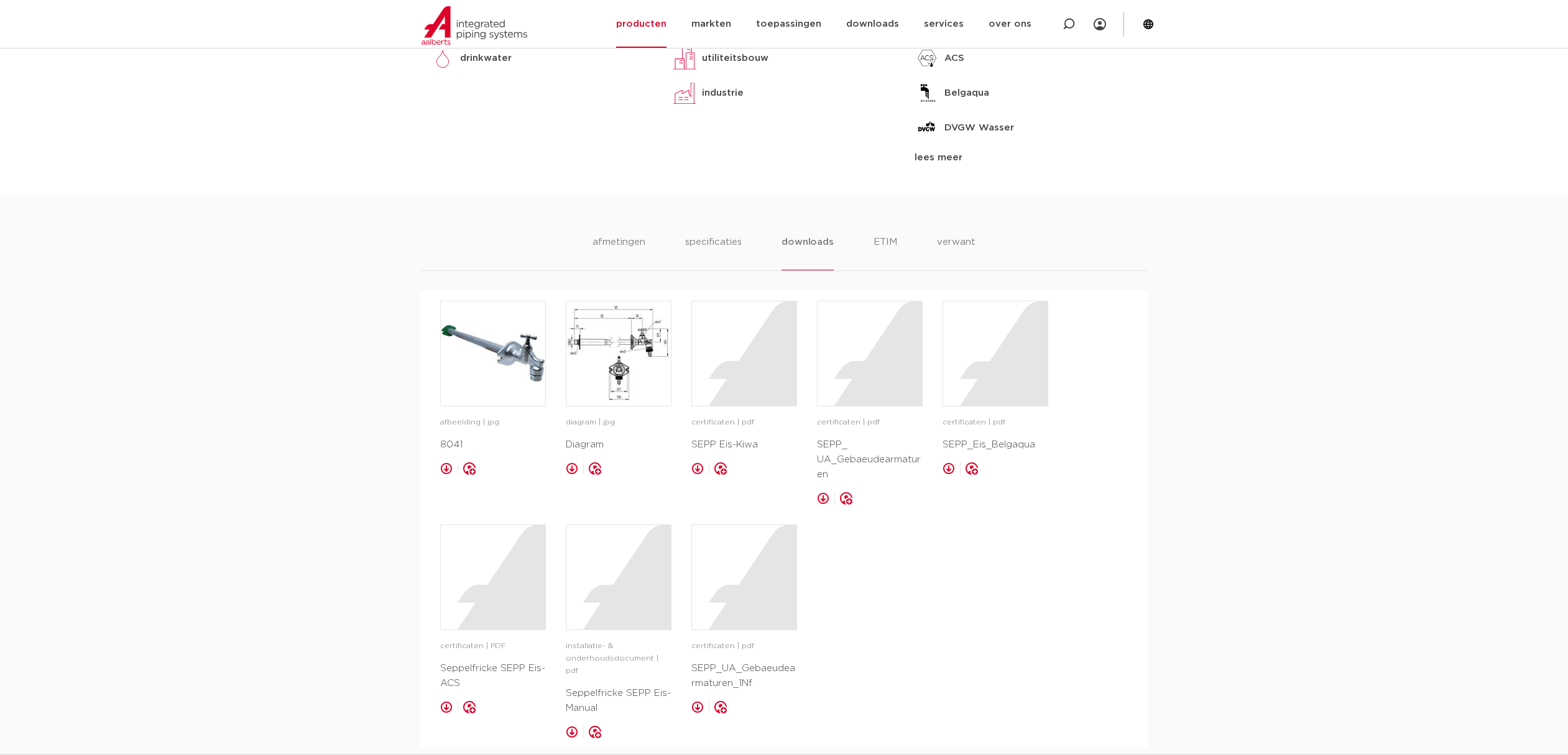
click at [359, 280] on div "afmetingen specificaties downloads ETIM verwant [GEOGRAPHIC_DATA] specificaties…" at bounding box center [784, 472] width 1568 height 553
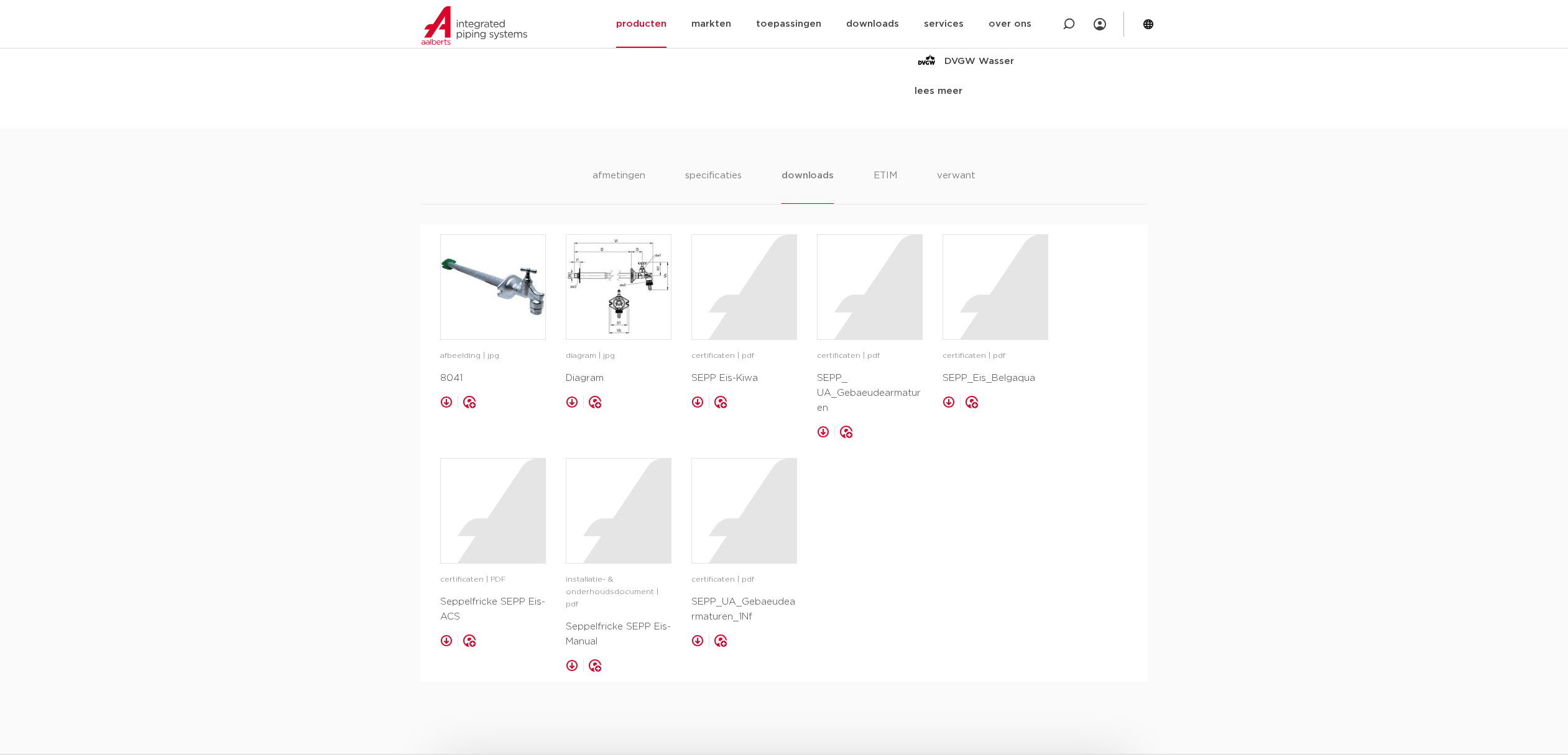
scroll to position [621, 0]
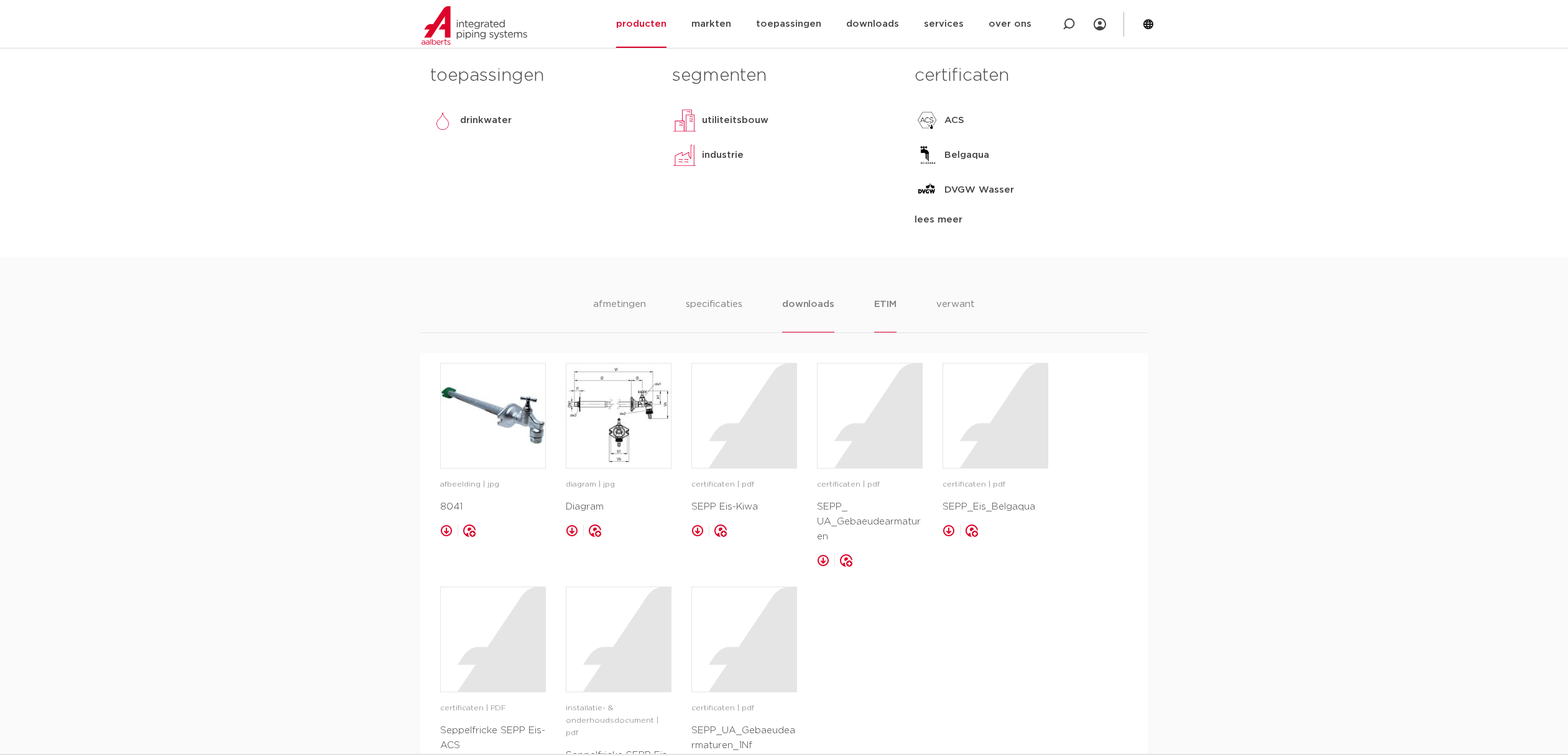
click at [885, 303] on li "ETIM" at bounding box center [885, 315] width 22 height 35
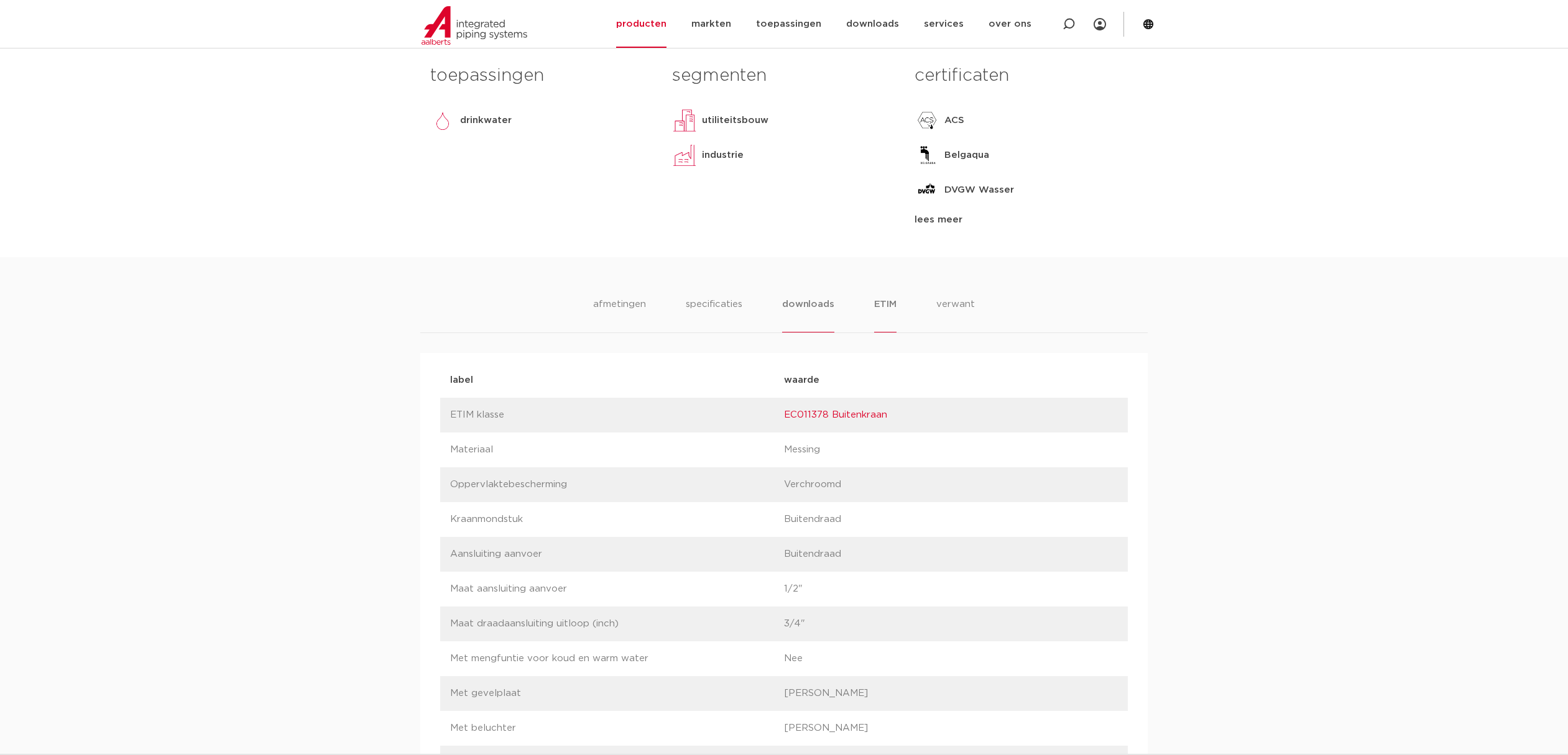
click at [811, 302] on li "downloads" at bounding box center [807, 315] width 51 height 35
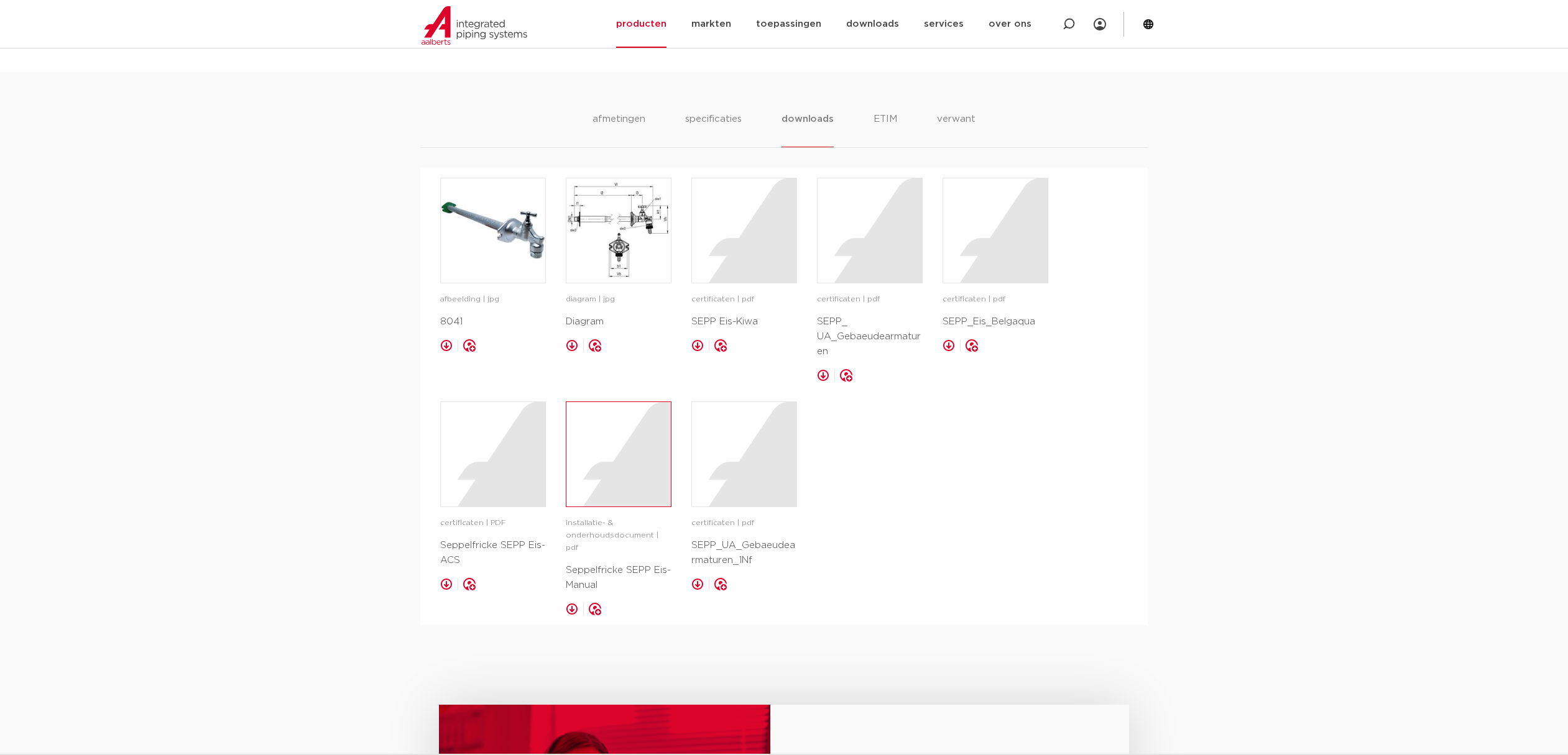
scroll to position [808, 0]
